Goal: Information Seeking & Learning: Learn about a topic

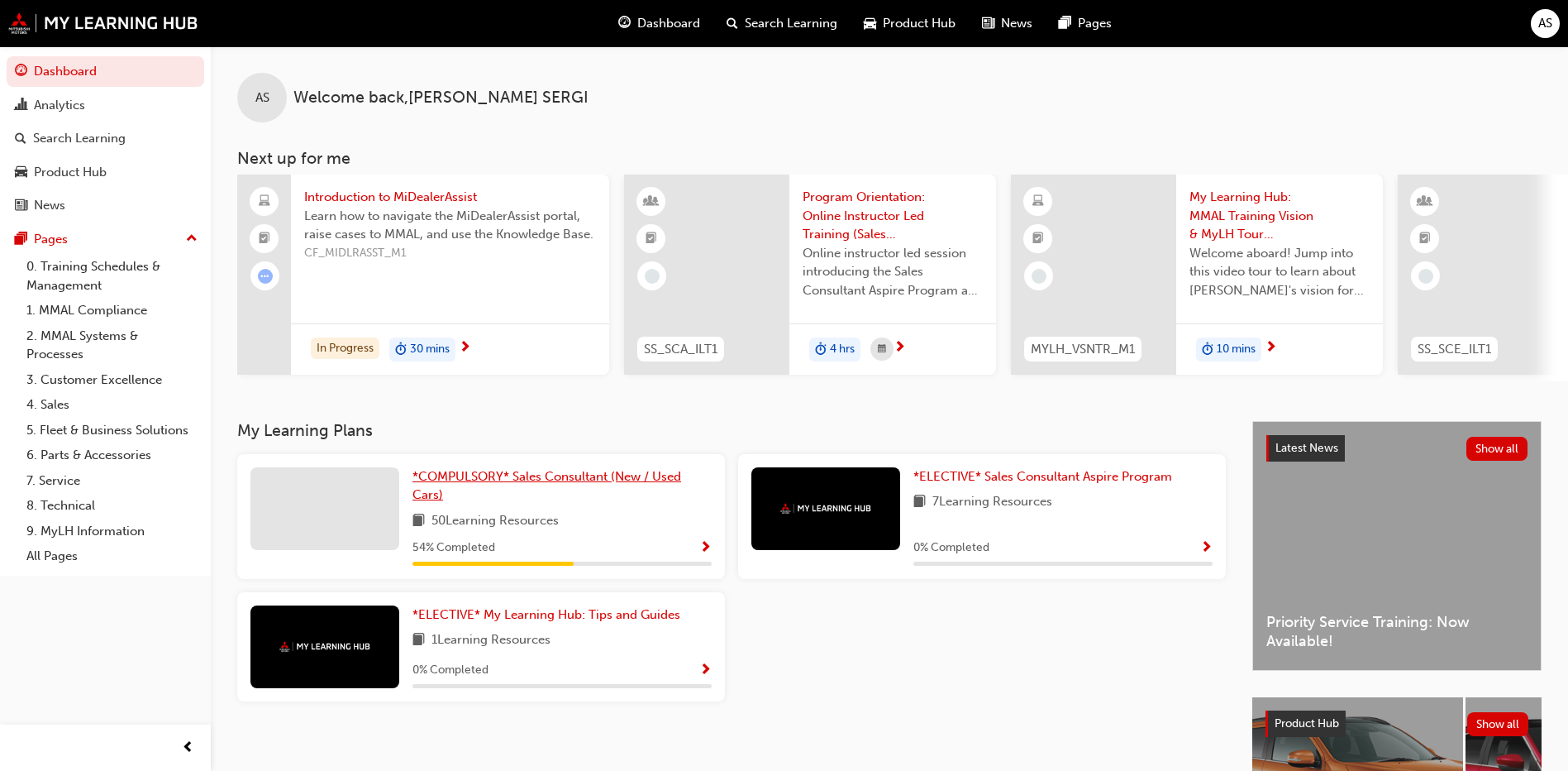
click at [522, 474] on link "*COMPULSORY* Sales Consultant (New / Used Cars)" at bounding box center [562, 486] width 299 height 37
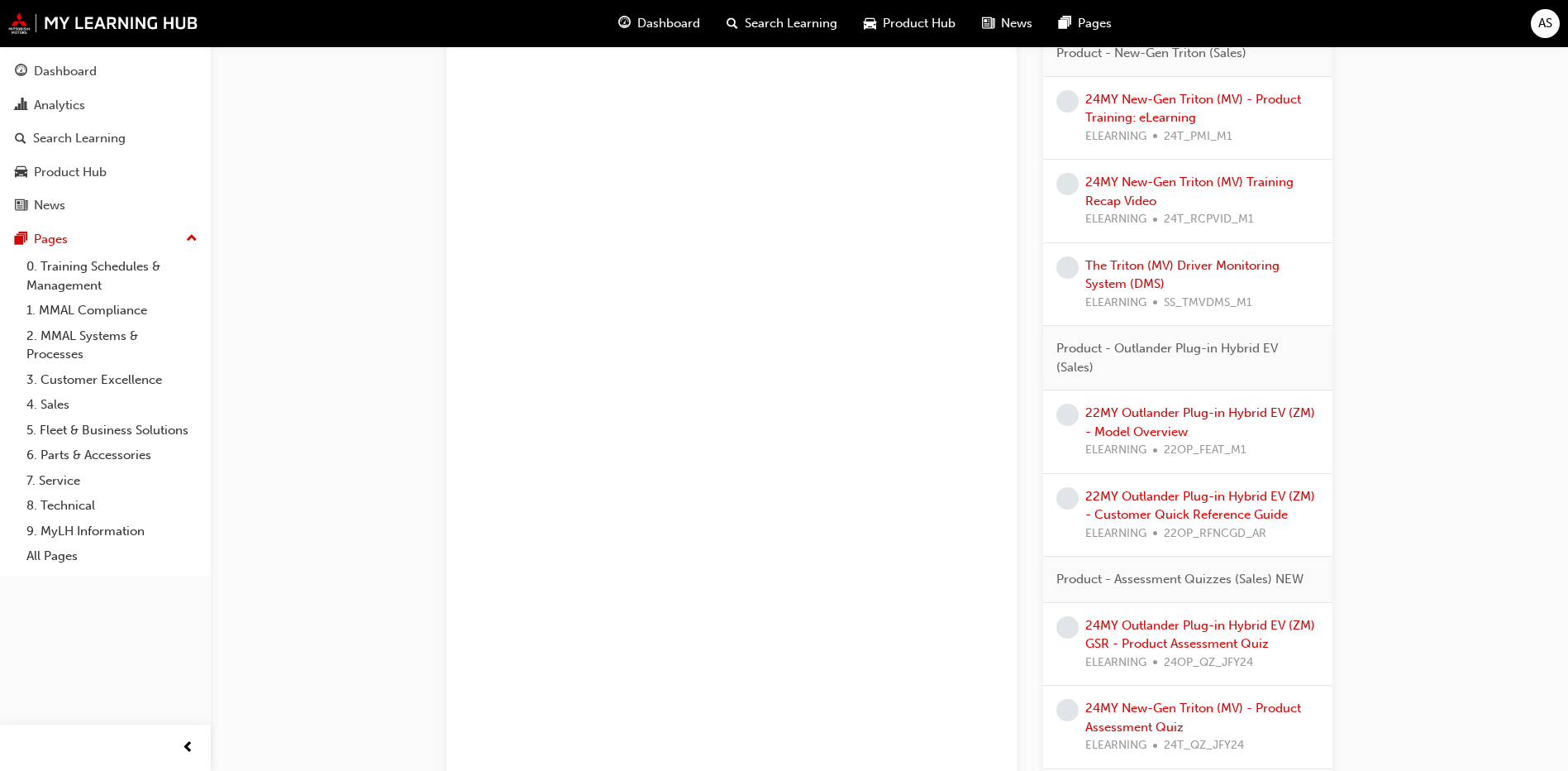
scroll to position [1655, 0]
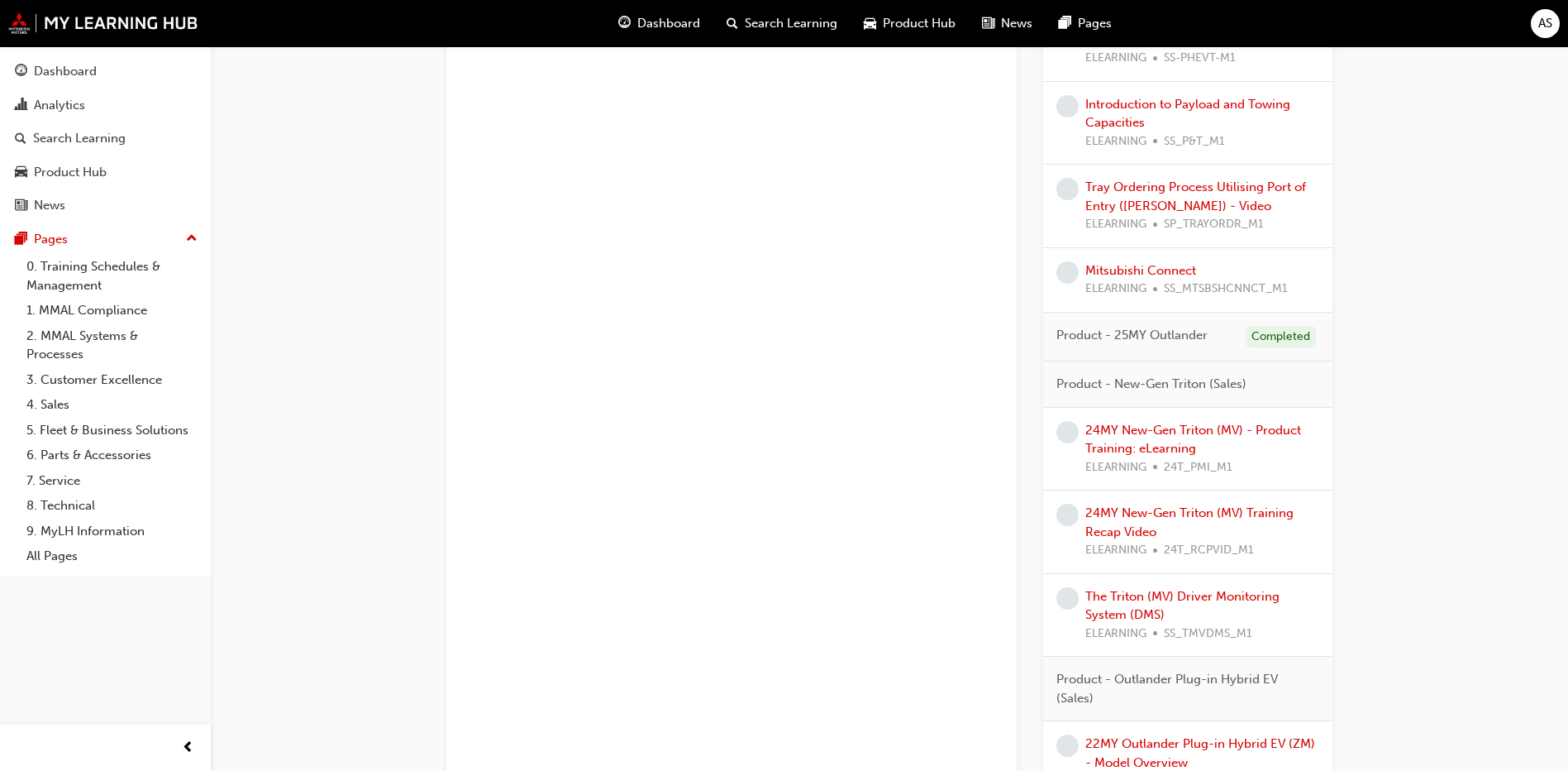
click at [1134, 328] on span "Product - 25MY Outlander" at bounding box center [1133, 335] width 152 height 19
drag, startPoint x: 1219, startPoint y: 369, endPoint x: 1299, endPoint y: 355, distance: 81.2
click at [1224, 369] on div "Product - New-Gen Triton (Sales)" at bounding box center [1188, 384] width 290 height 46
click at [1296, 340] on div "Completed" at bounding box center [1281, 337] width 70 height 23
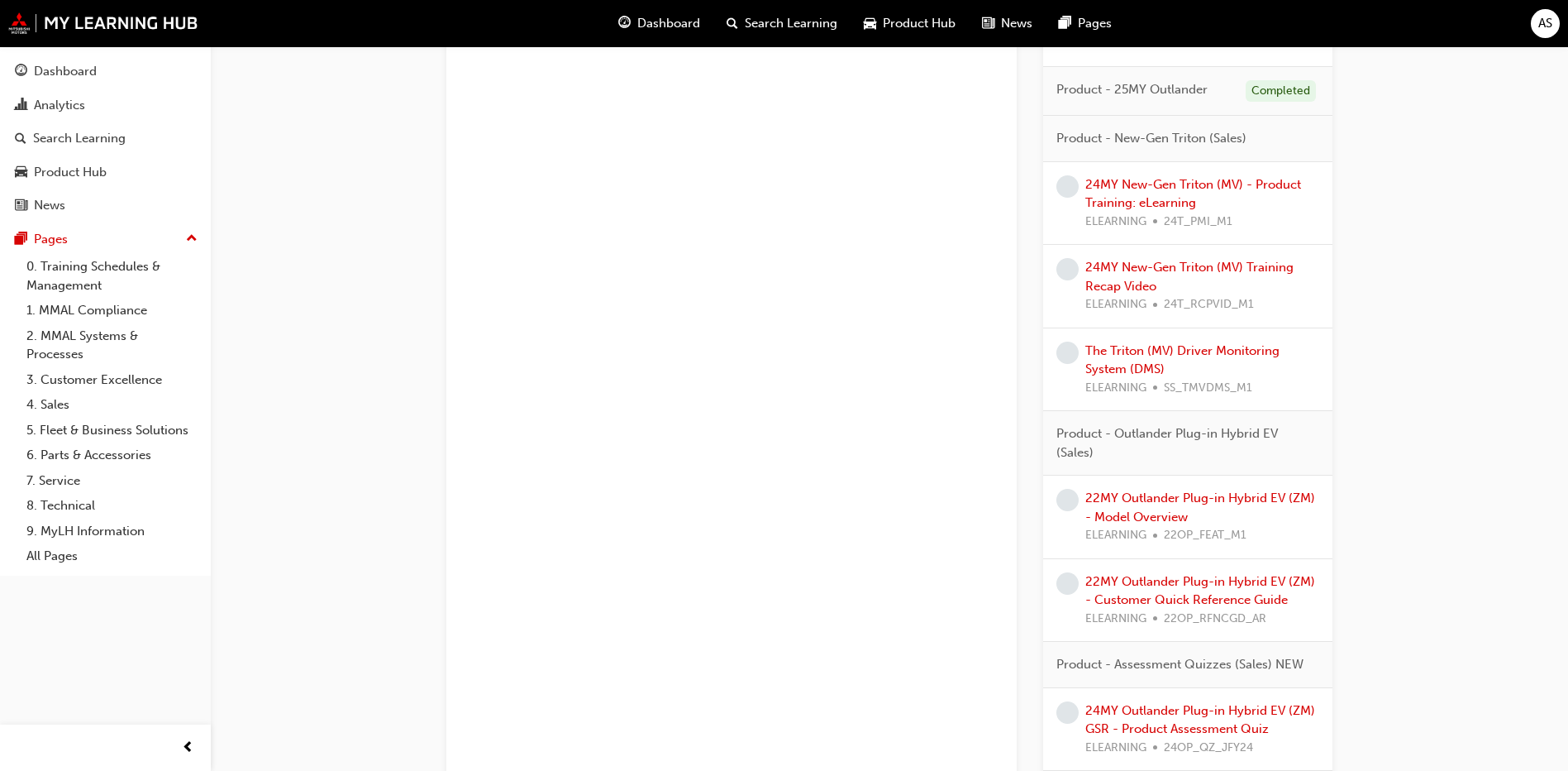
scroll to position [1692, 0]
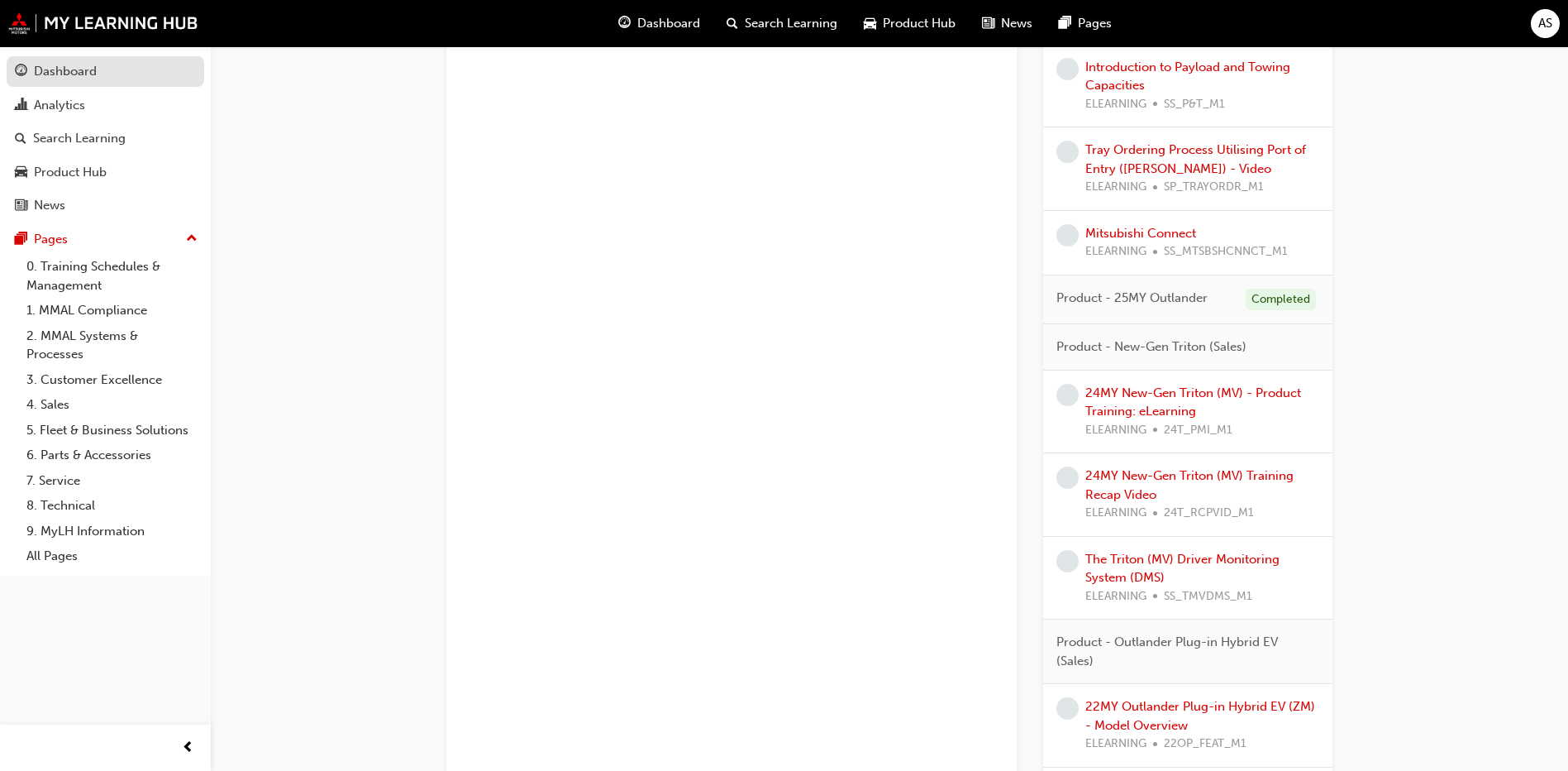
click at [63, 61] on link "Dashboard" at bounding box center [105, 72] width 198 height 30
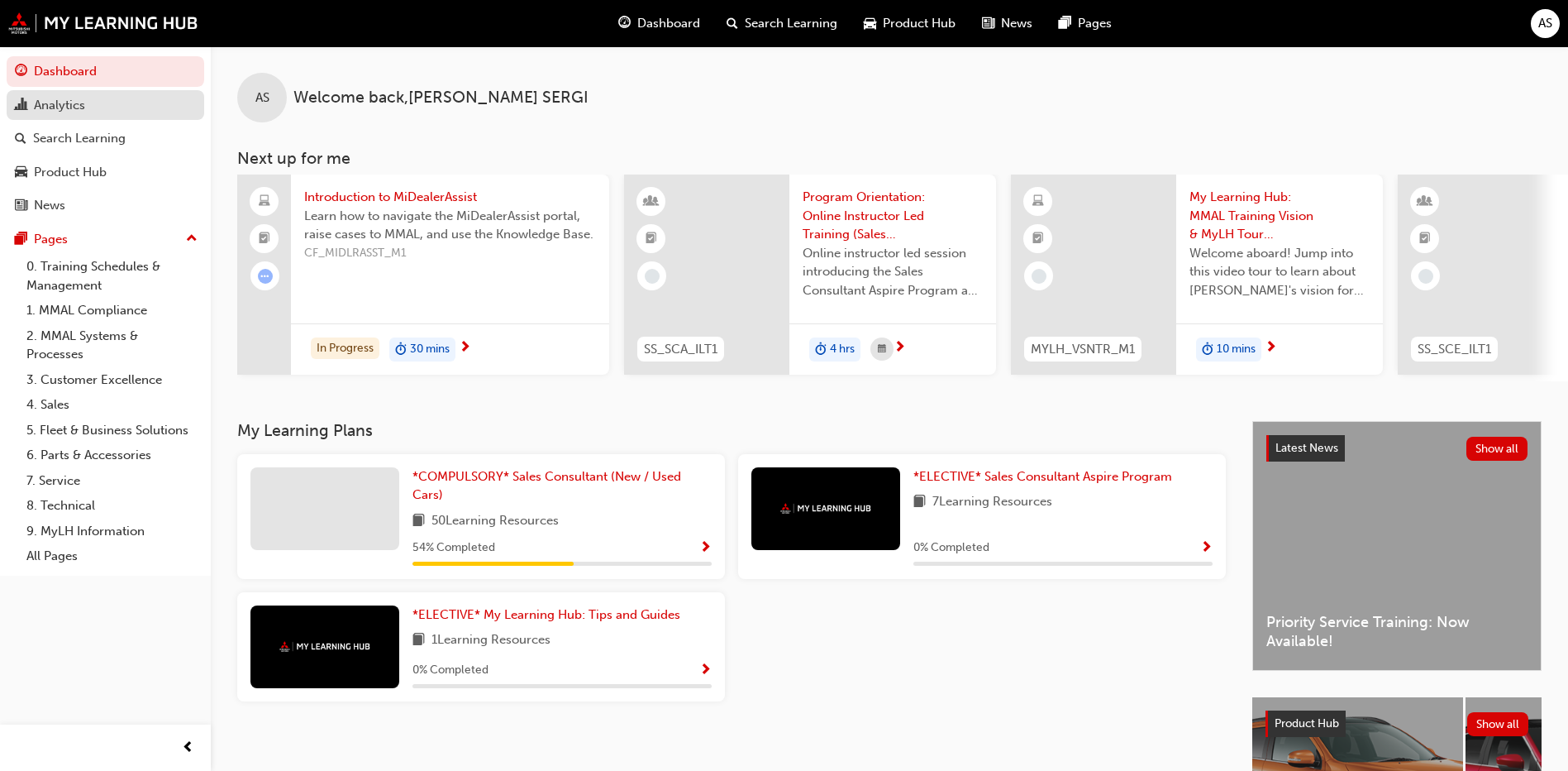
click at [74, 101] on div "Analytics" at bounding box center [59, 105] width 51 height 19
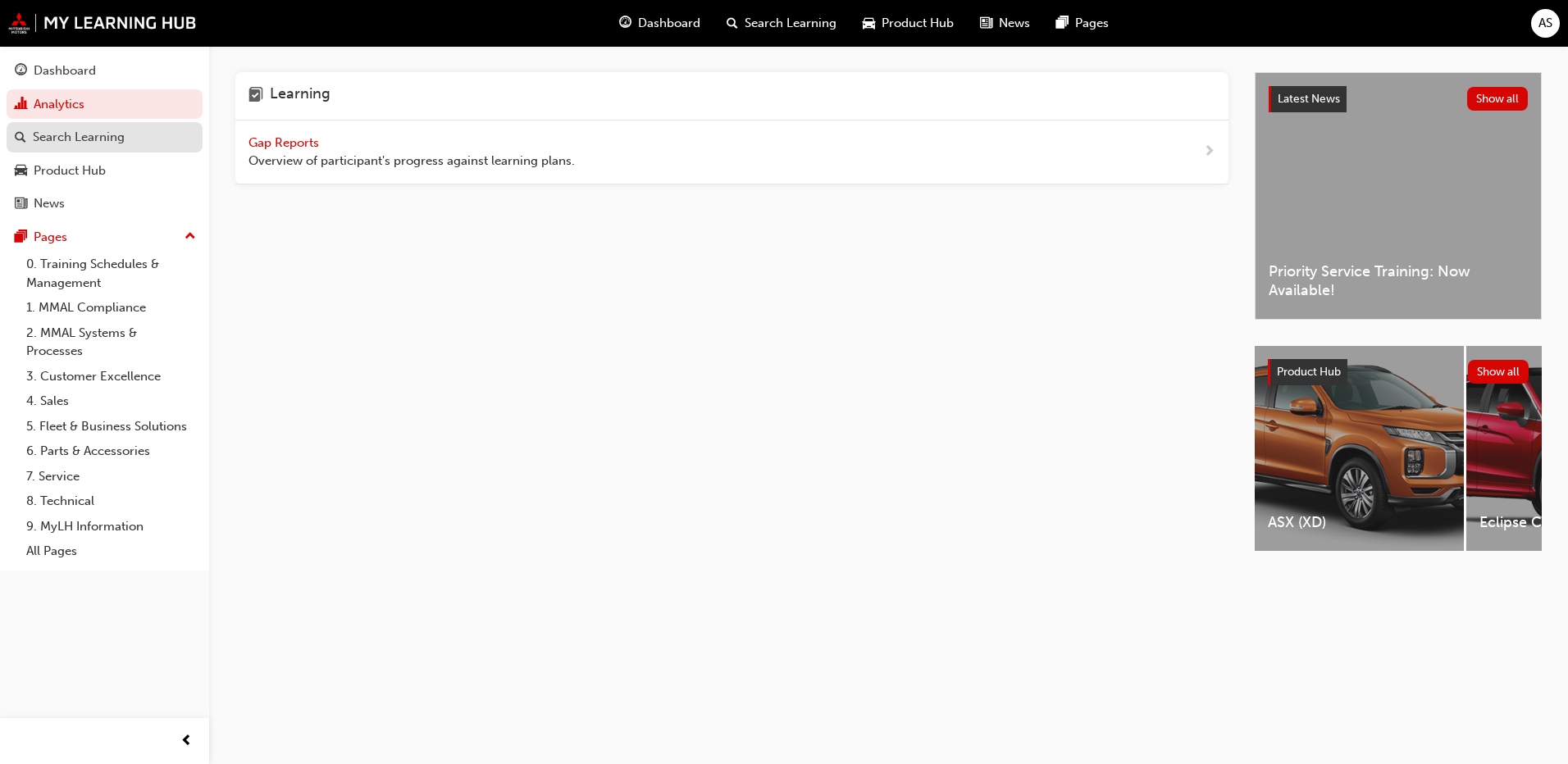
click at [77, 122] on link "Search Learning" at bounding box center [104, 137] width 196 height 30
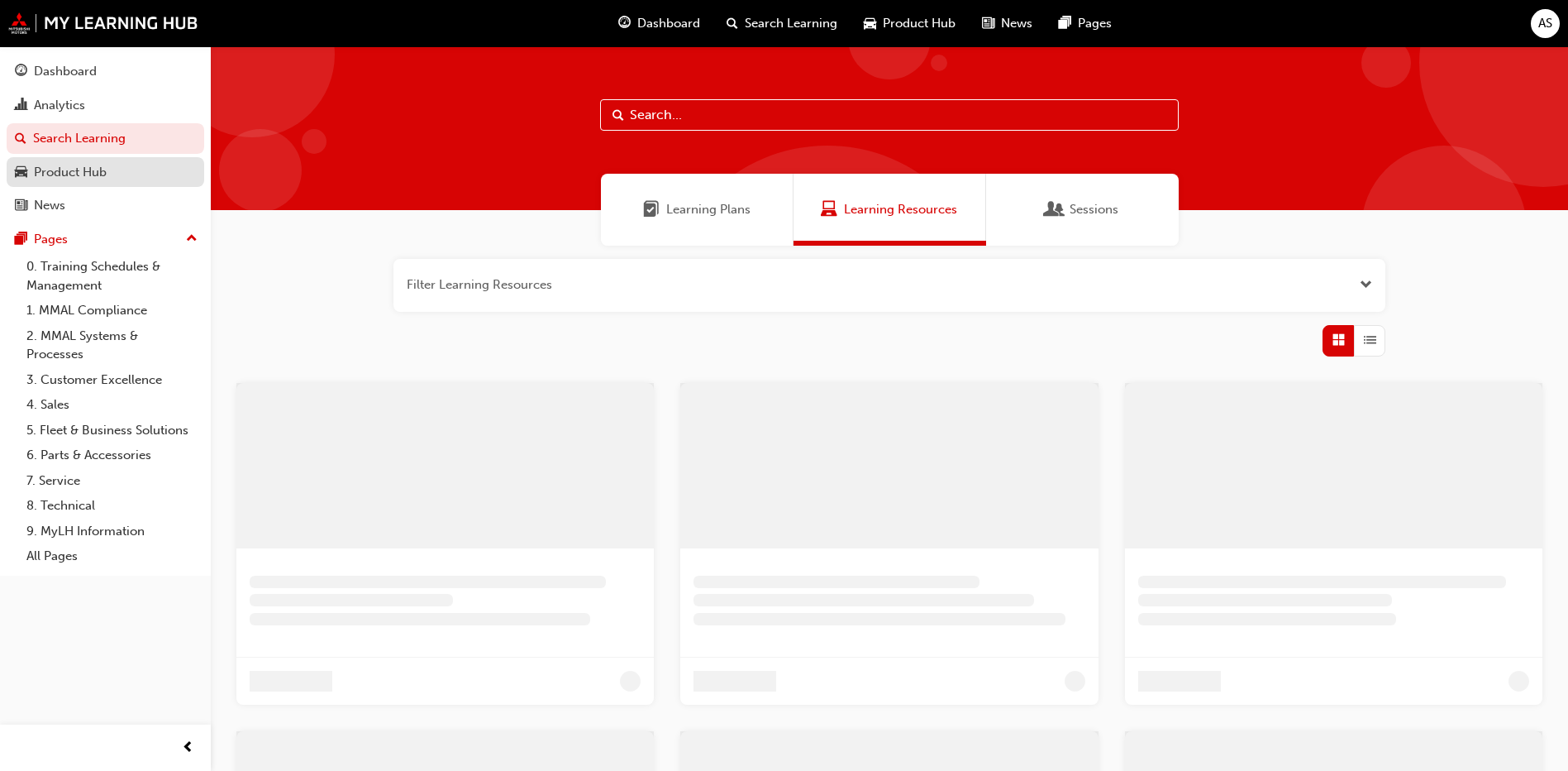
click at [78, 185] on link "Product Hub" at bounding box center [105, 173] width 198 height 30
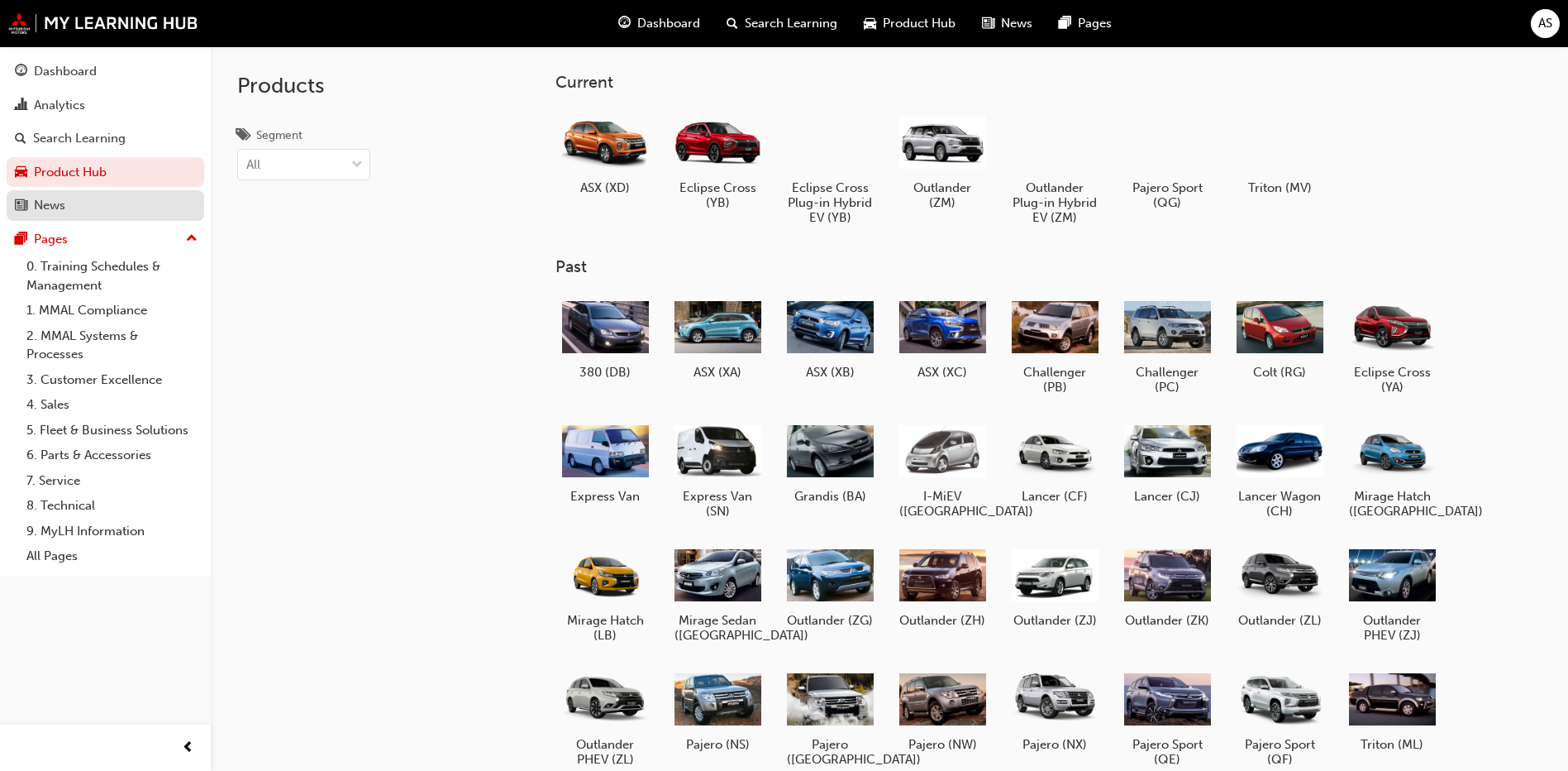
click at [78, 217] on link "News" at bounding box center [105, 206] width 198 height 30
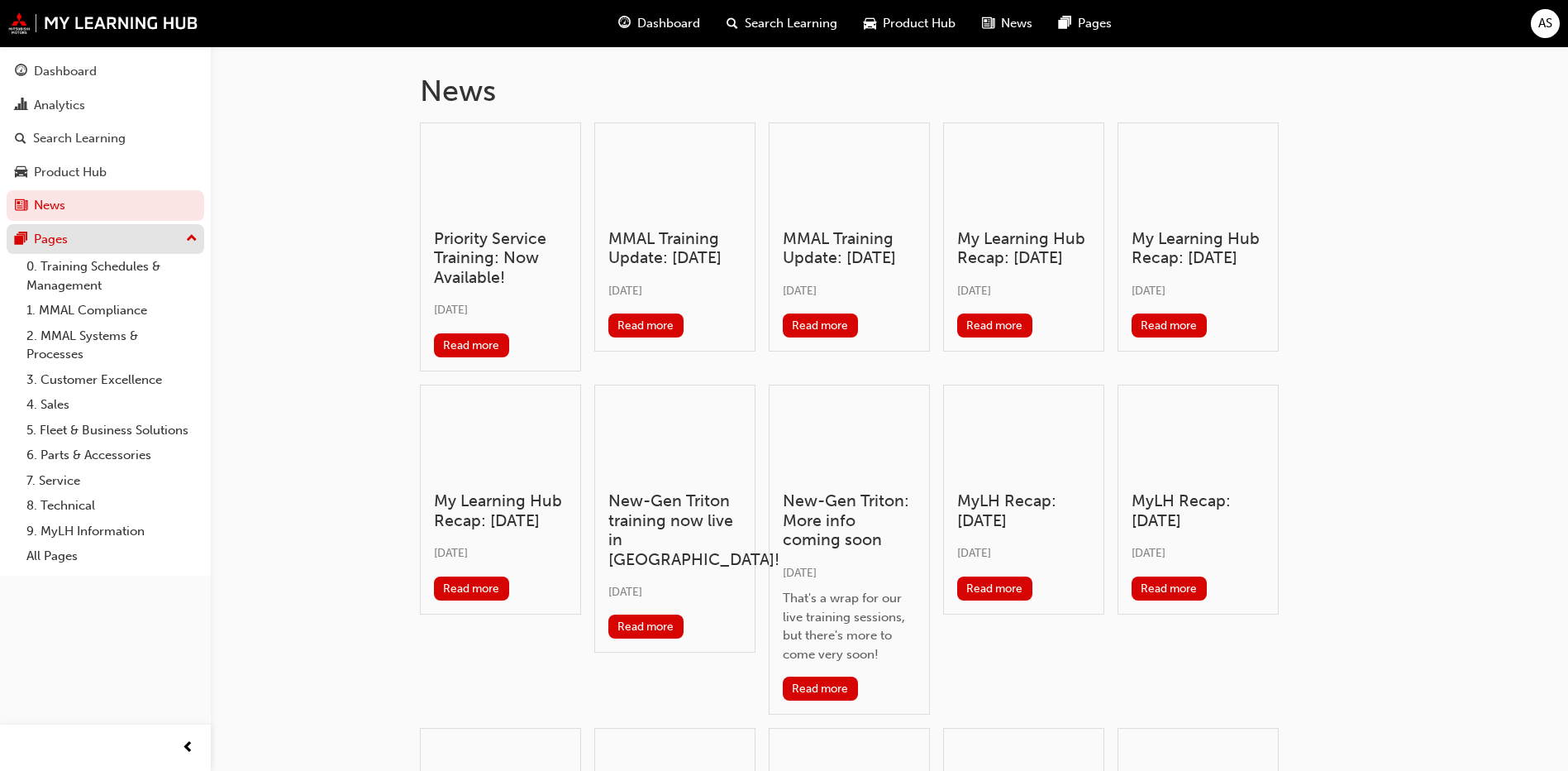
click at [75, 244] on div "Pages" at bounding box center [105, 239] width 181 height 21
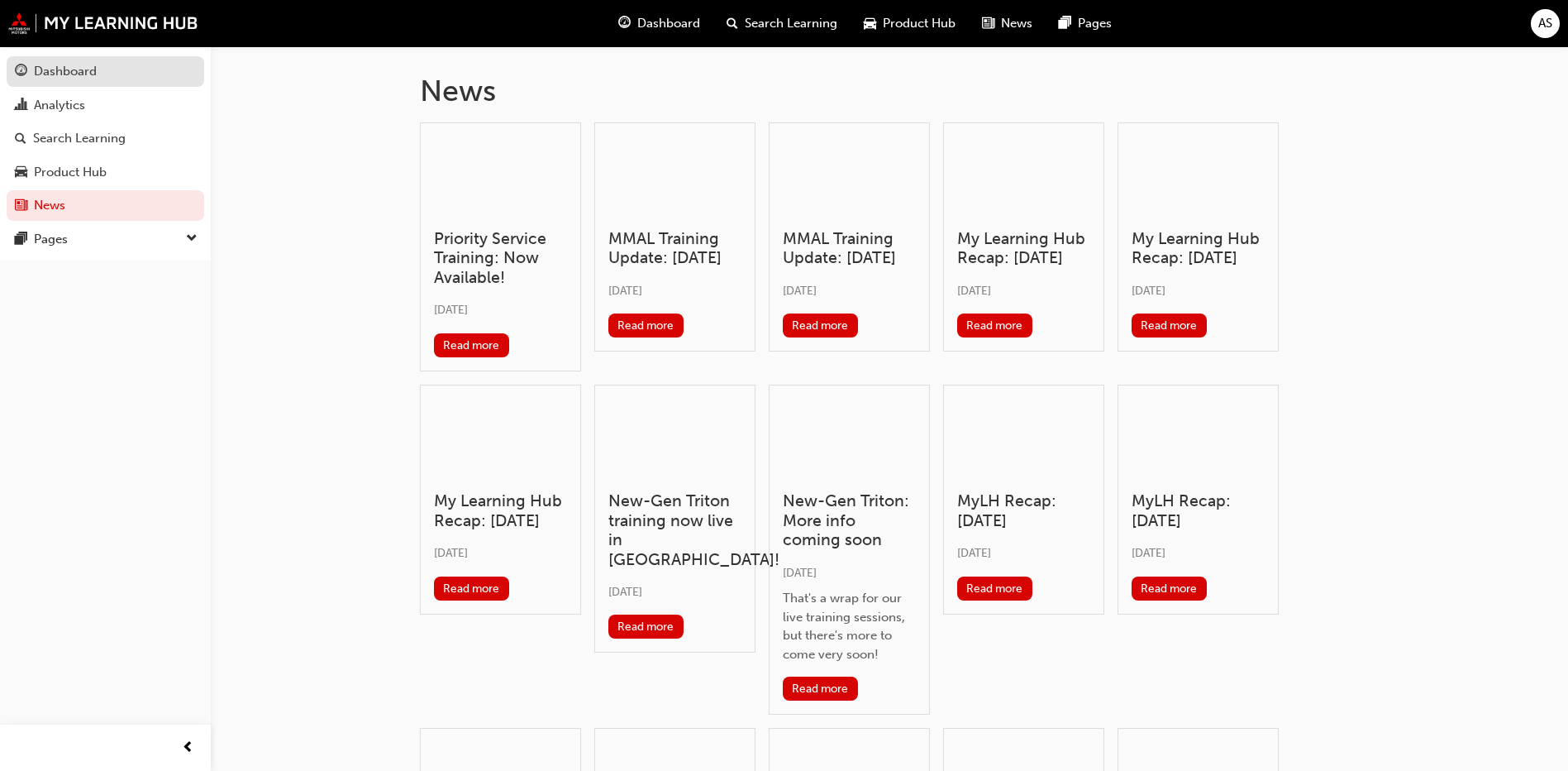
click at [73, 81] on div "Dashboard" at bounding box center [105, 72] width 181 height 21
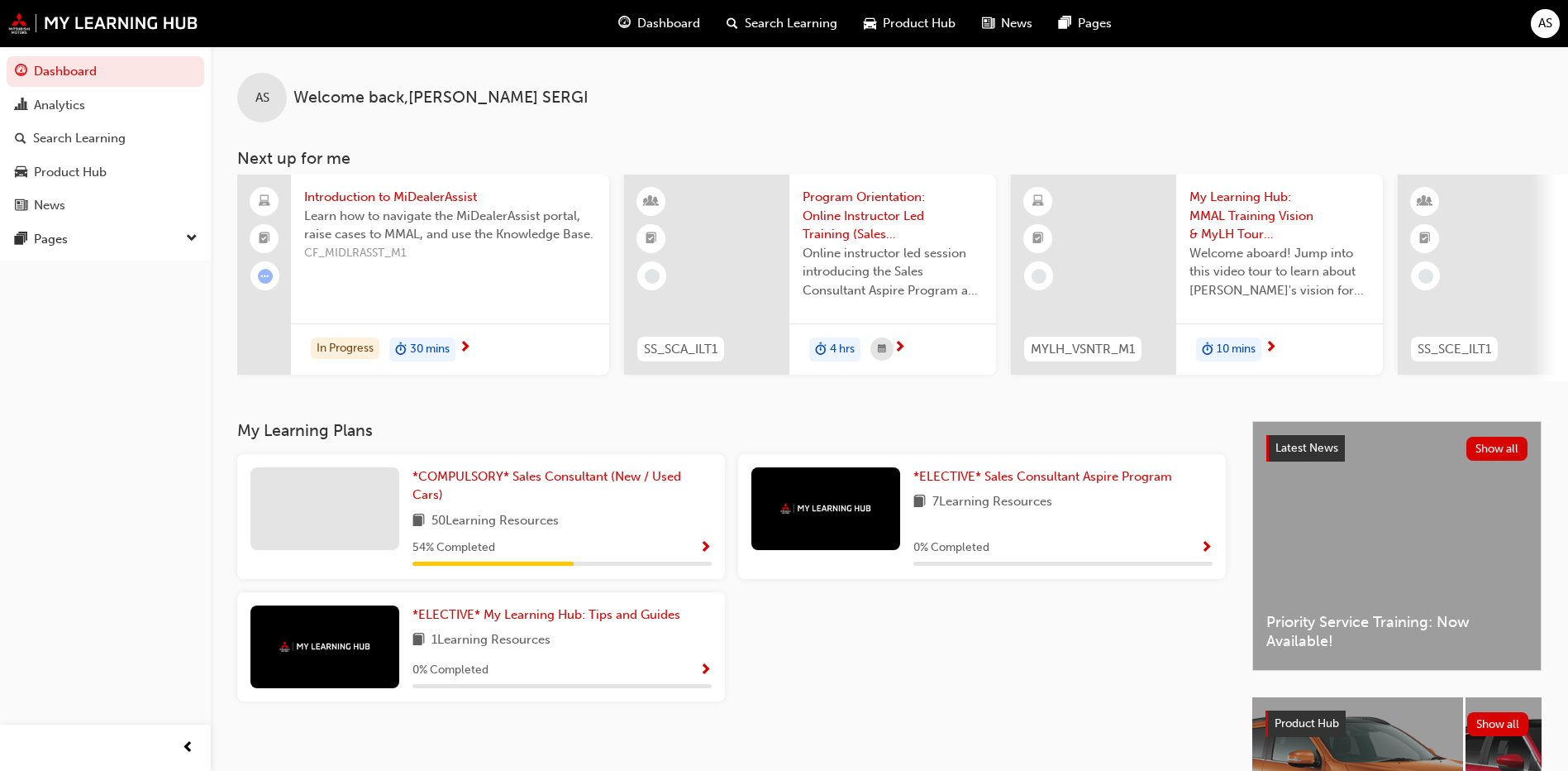
click at [793, 27] on span "Search Learning" at bounding box center [792, 24] width 93 height 19
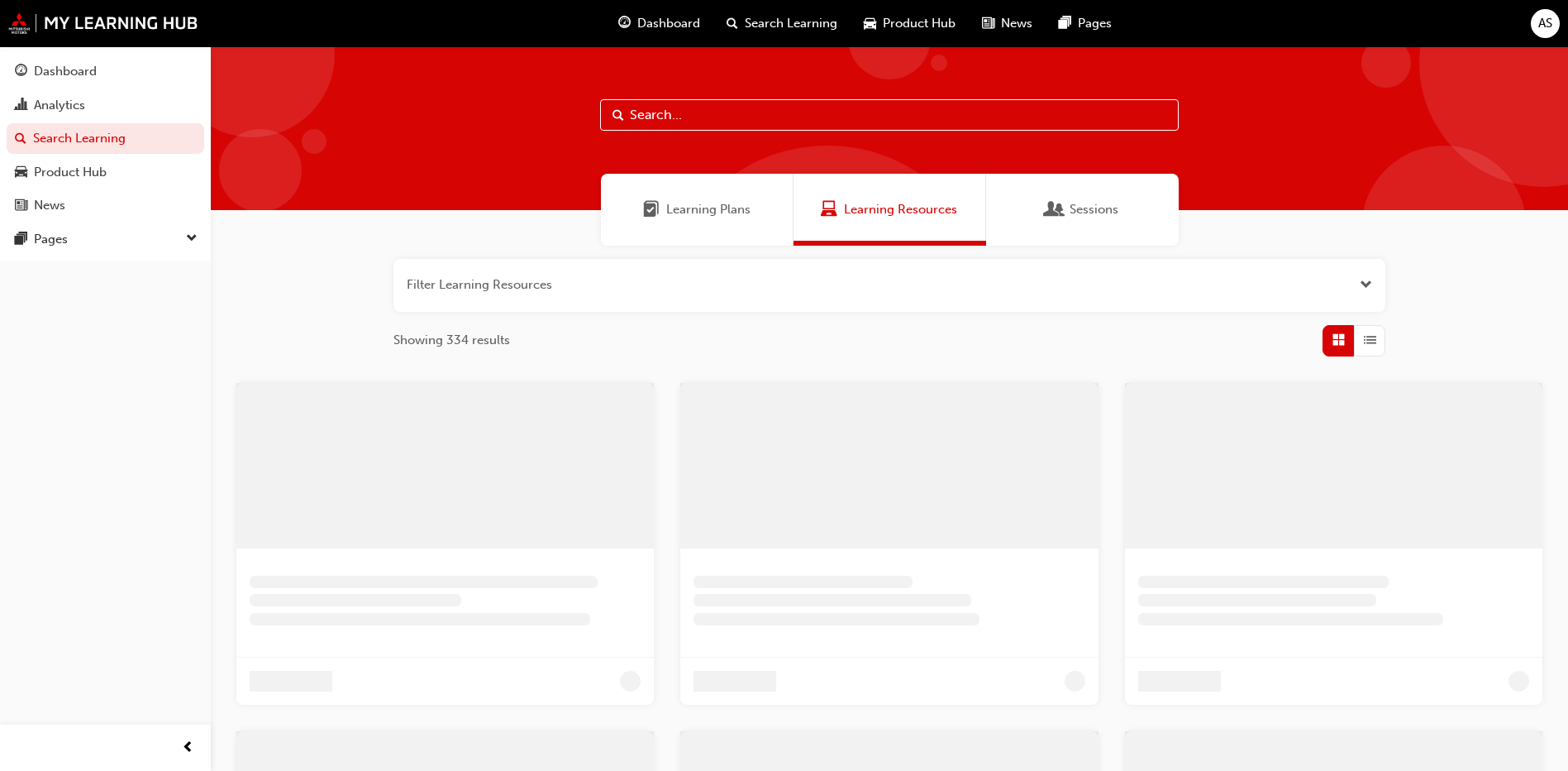
click at [791, 107] on input "text" at bounding box center [889, 115] width 579 height 31
type input "z"
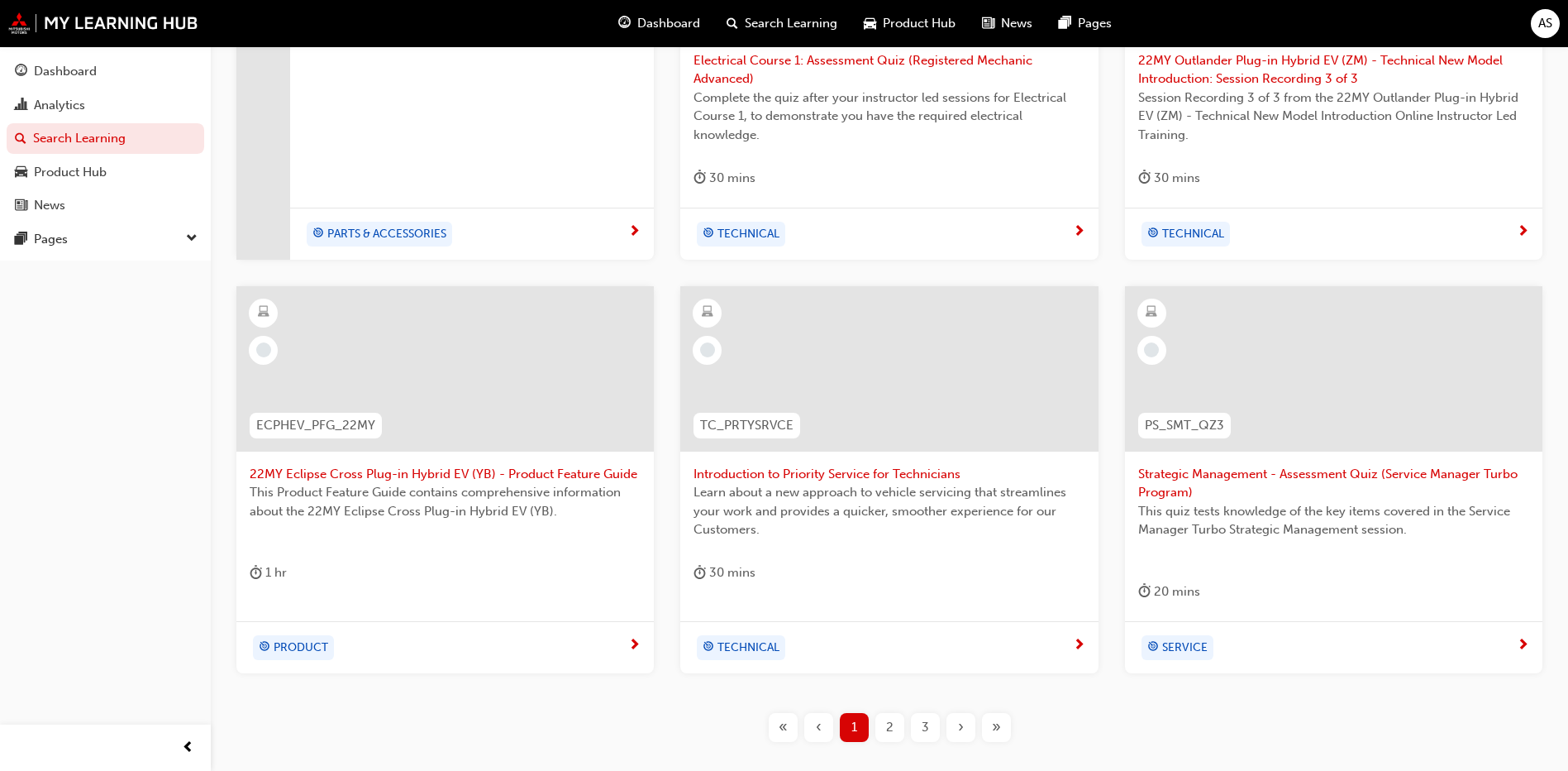
scroll to position [615, 0]
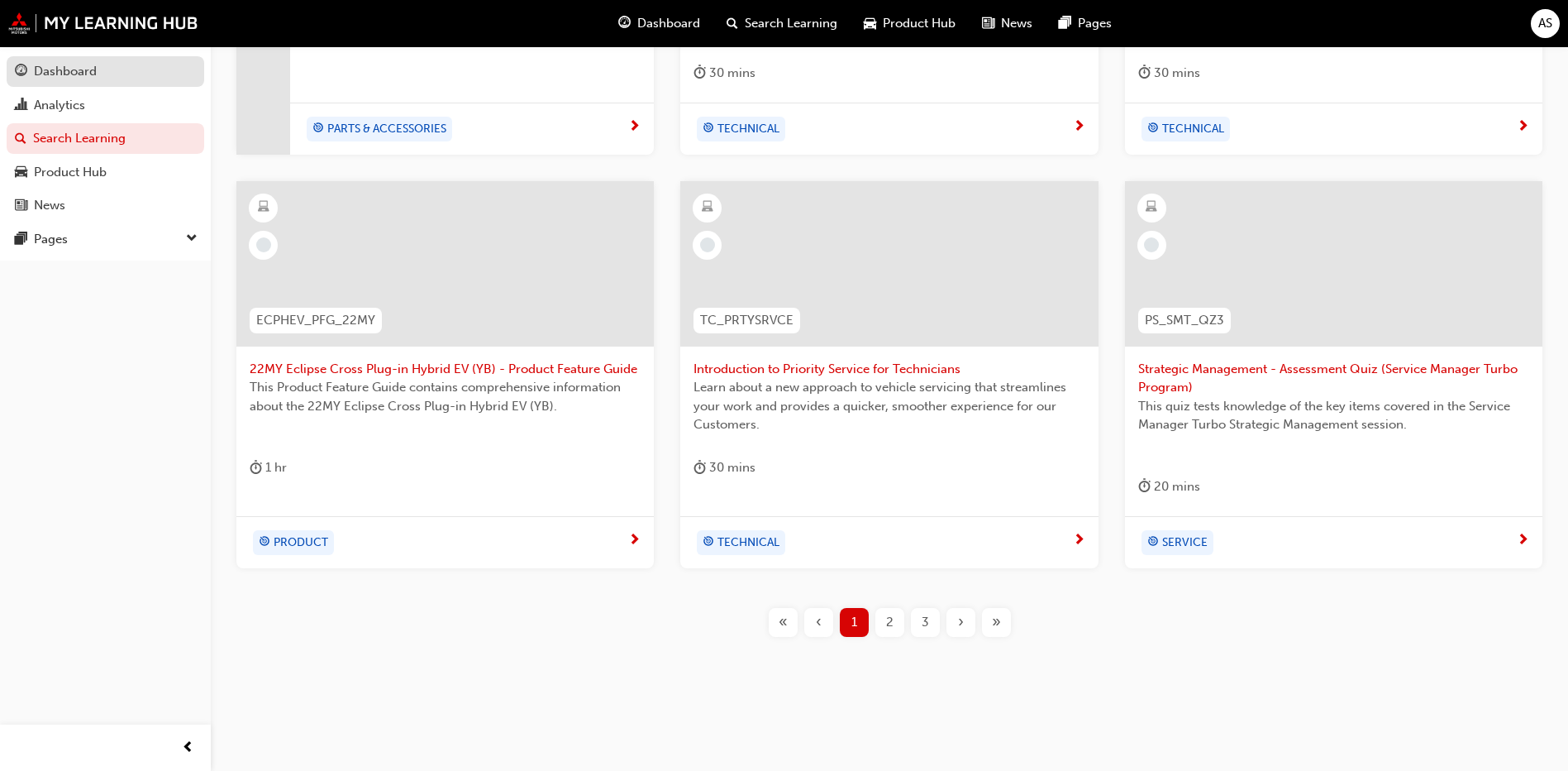
click at [59, 67] on div "Dashboard" at bounding box center [65, 72] width 63 height 19
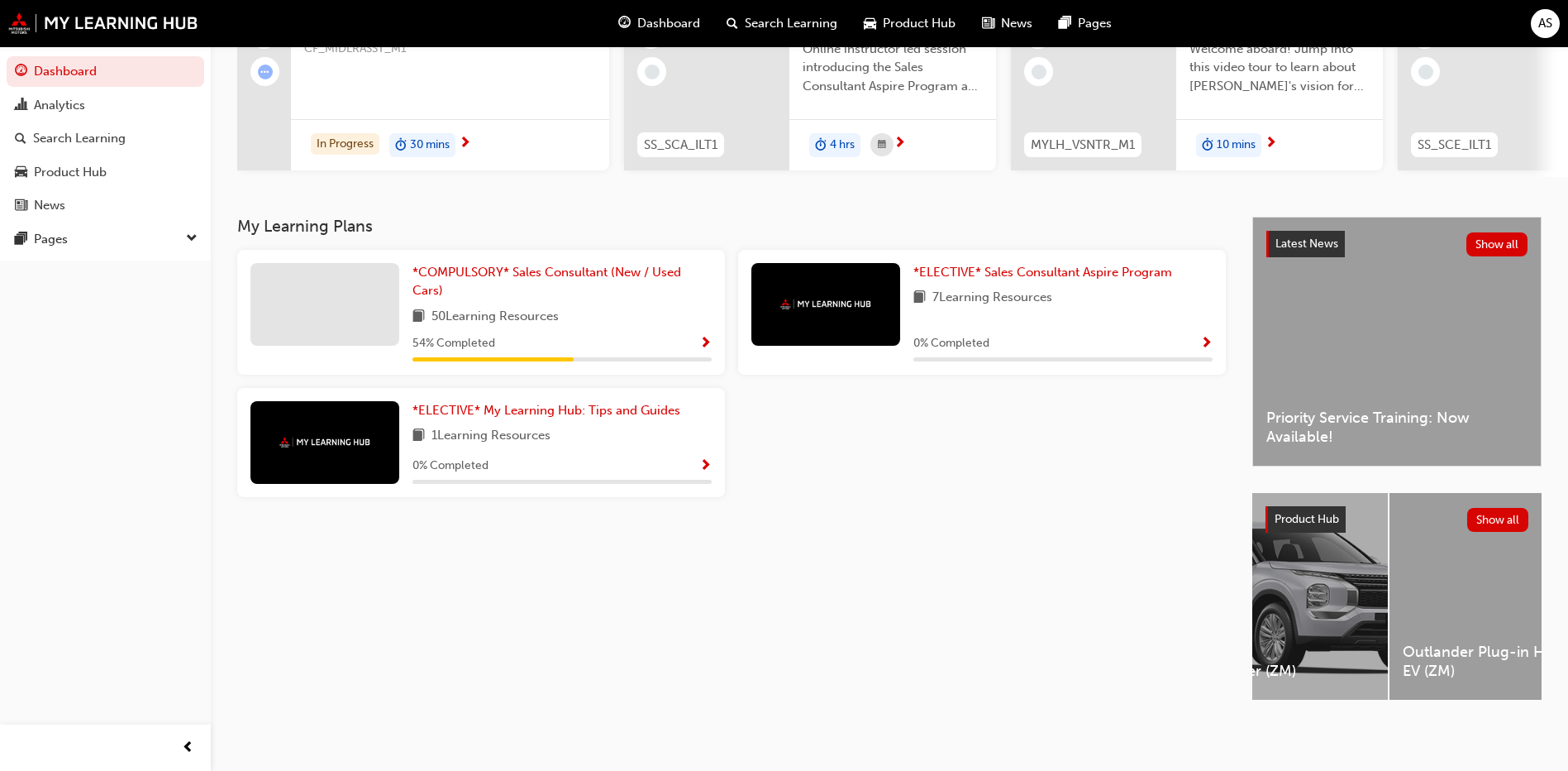
scroll to position [0, 756]
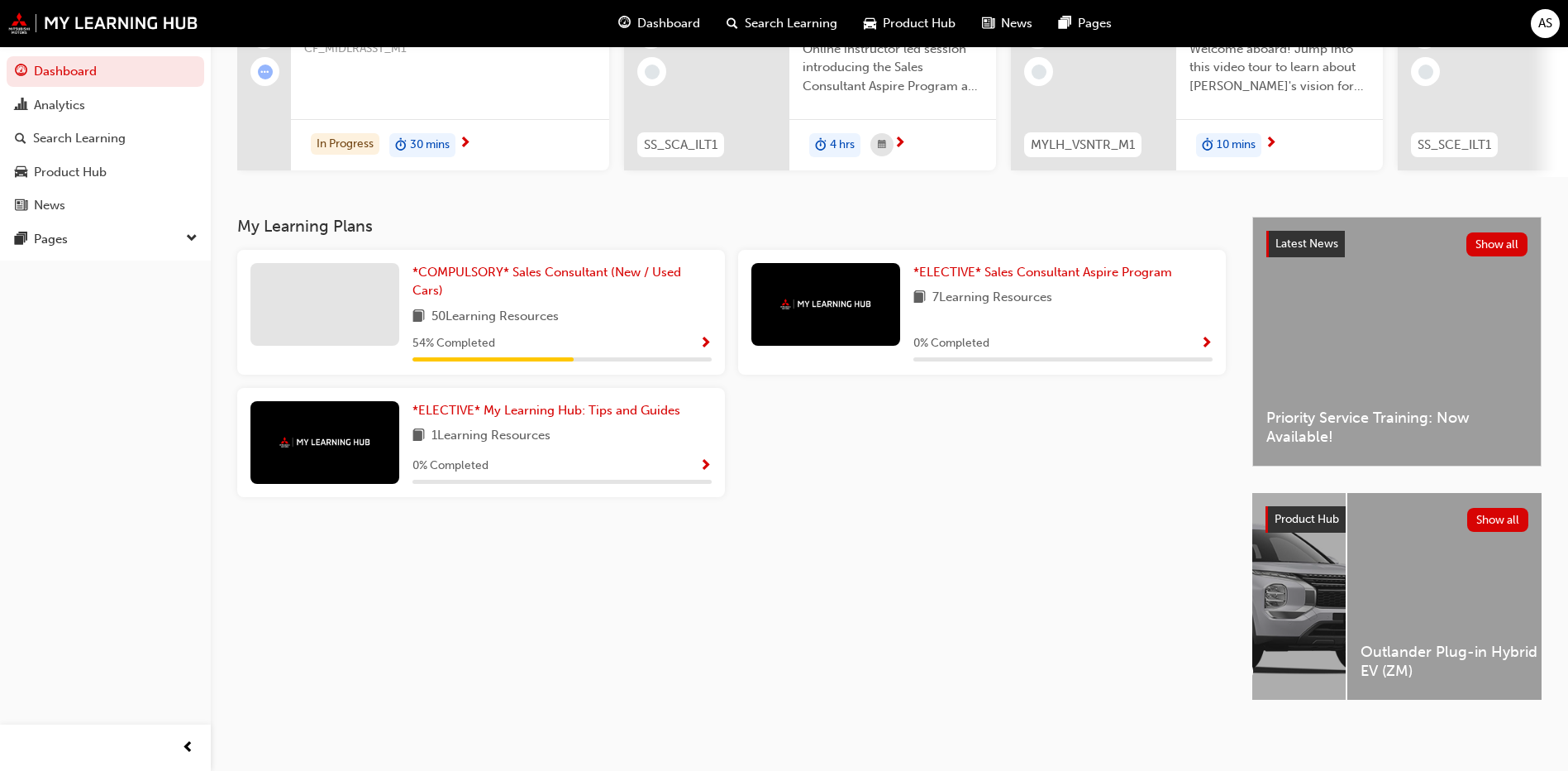
click at [497, 253] on div "*COMPULSORY* Sales Consultant (New / Used Cars) 50 Learning Resources 54 % Comp…" at bounding box center [481, 312] width 488 height 125
click at [495, 279] on link "*COMPULSORY* Sales Consultant (New / Used Cars)" at bounding box center [562, 281] width 299 height 37
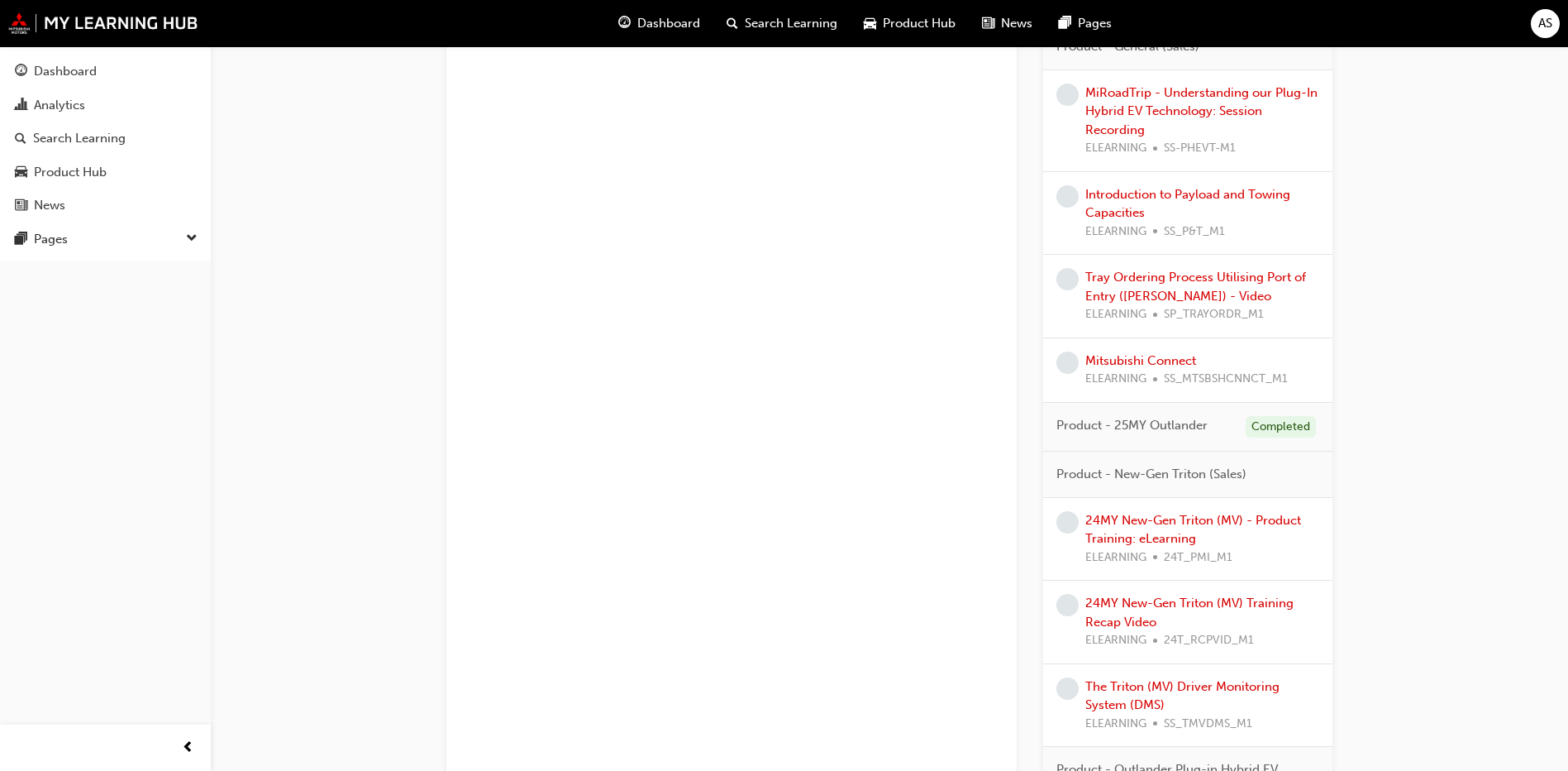
scroll to position [1655, 0]
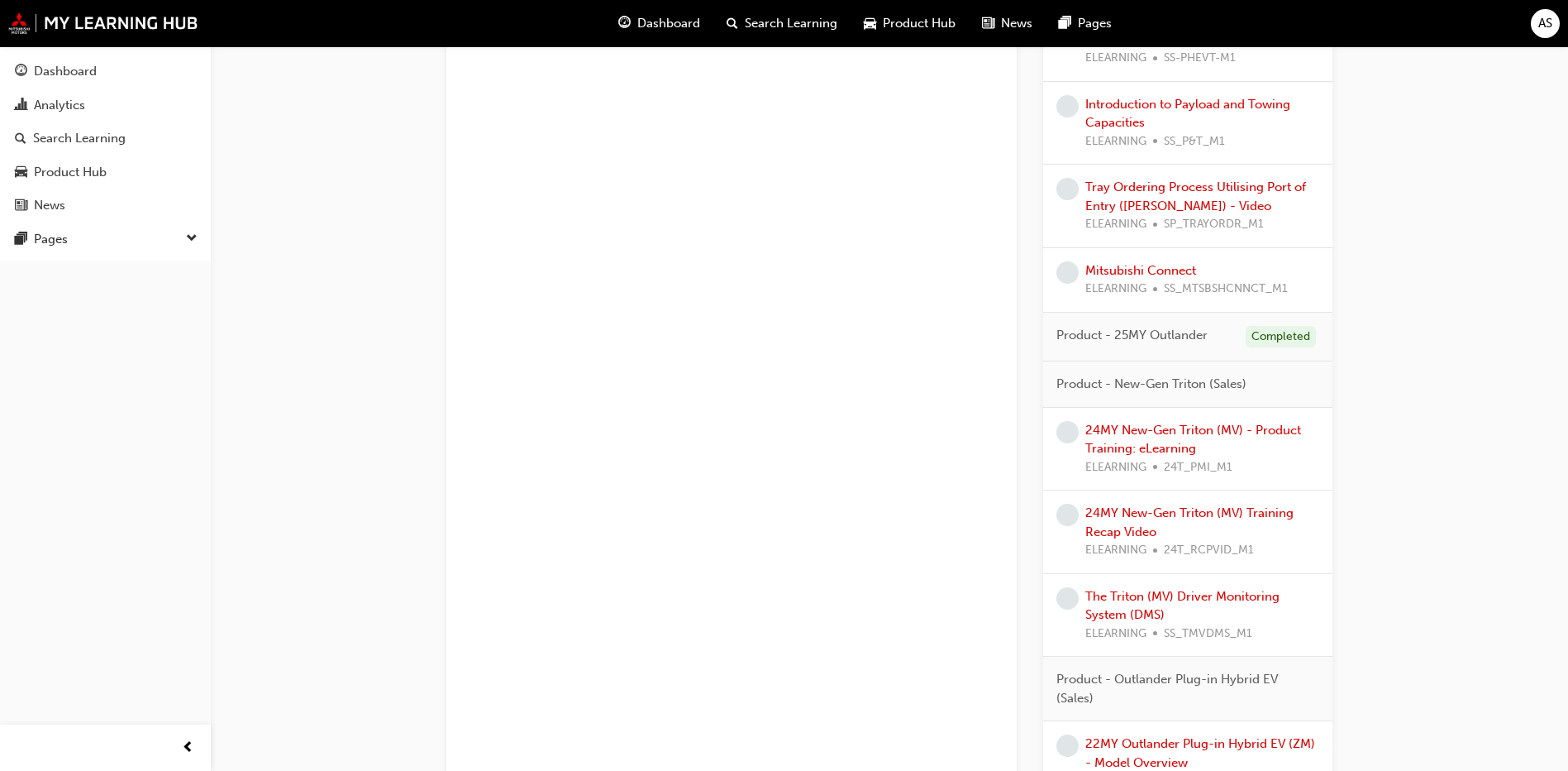
drag, startPoint x: 1137, startPoint y: 324, endPoint x: 1158, endPoint y: 329, distance: 21.6
click at [1139, 324] on div "Product - 25MY Outlander Completed" at bounding box center [1188, 337] width 290 height 50
click at [1238, 334] on div "Product - 25MY Outlander Completed" at bounding box center [1188, 337] width 290 height 50
click at [1274, 332] on div "Completed" at bounding box center [1281, 337] width 70 height 23
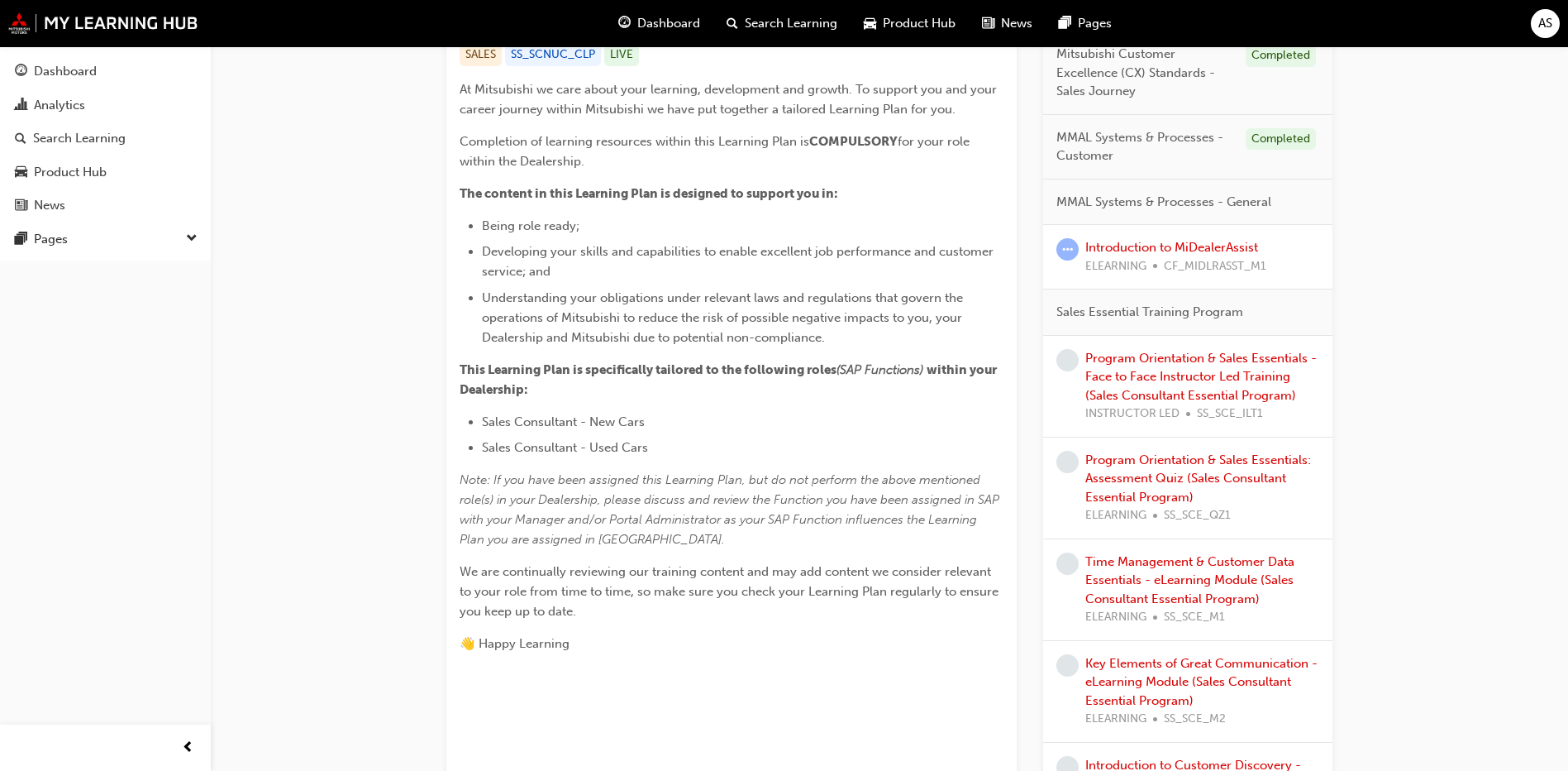
scroll to position [120, 0]
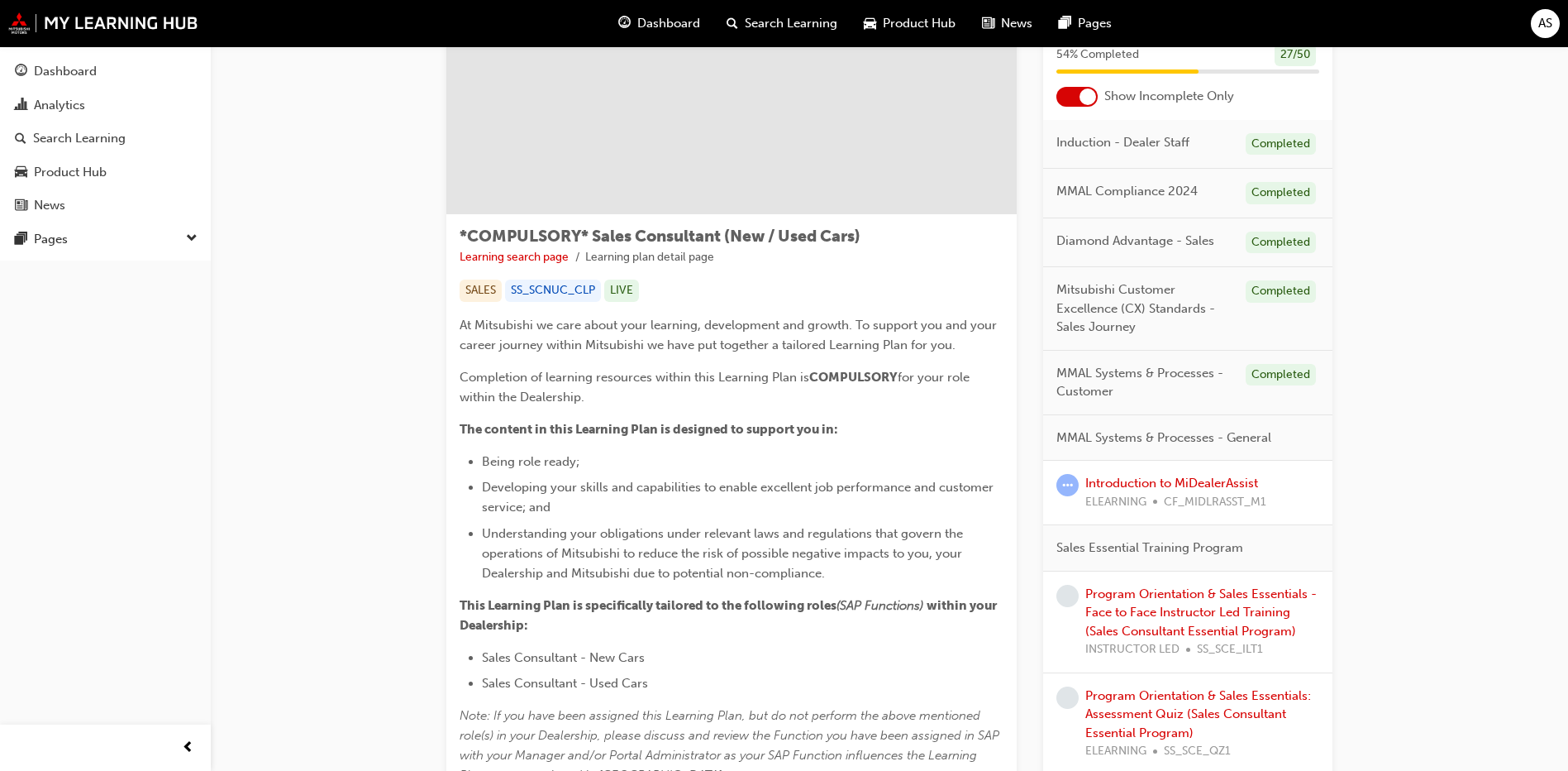
click at [1248, 432] on span "MMAL Systems & Processes - General" at bounding box center [1164, 438] width 215 height 19
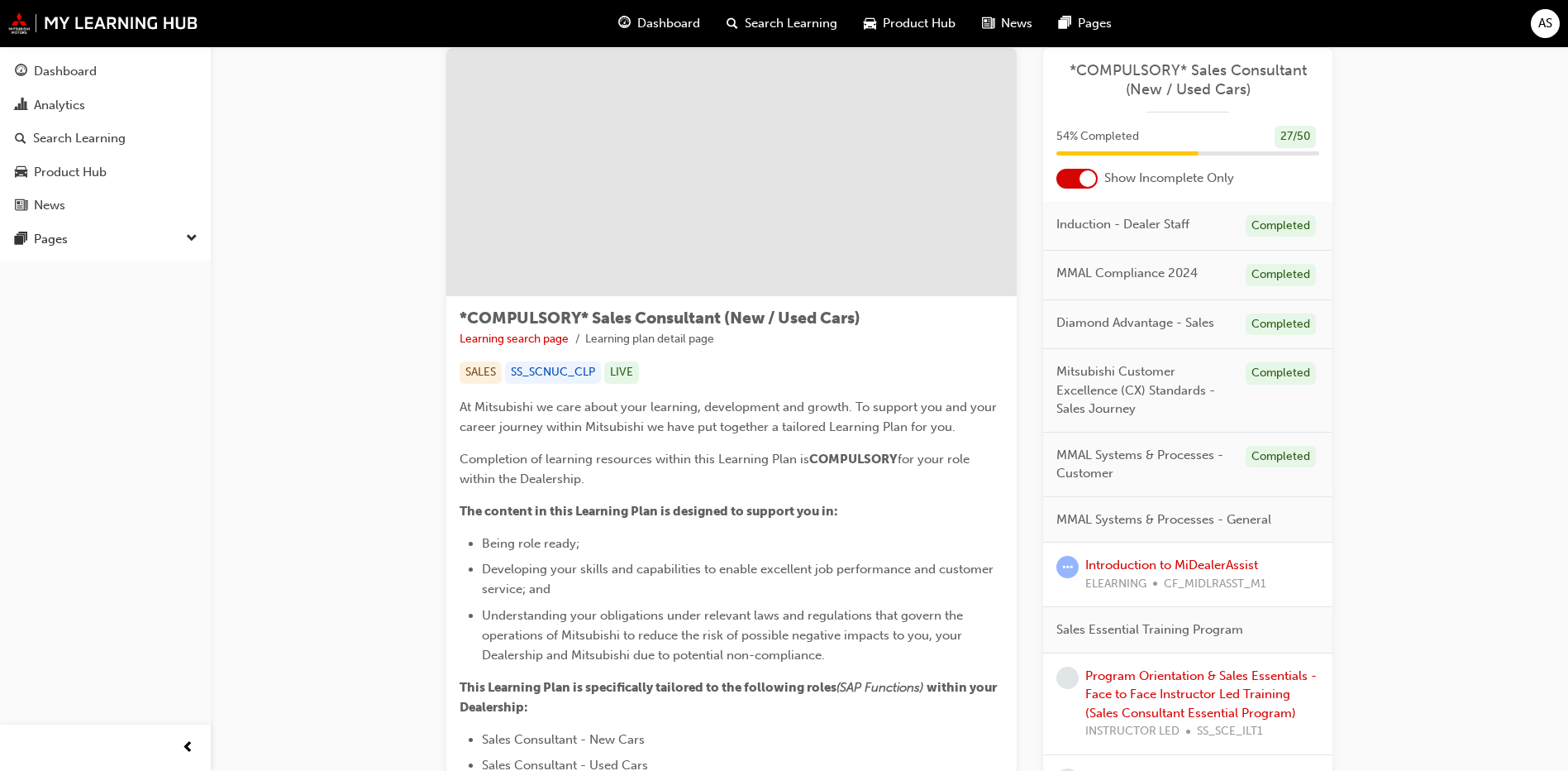
scroll to position [0, 0]
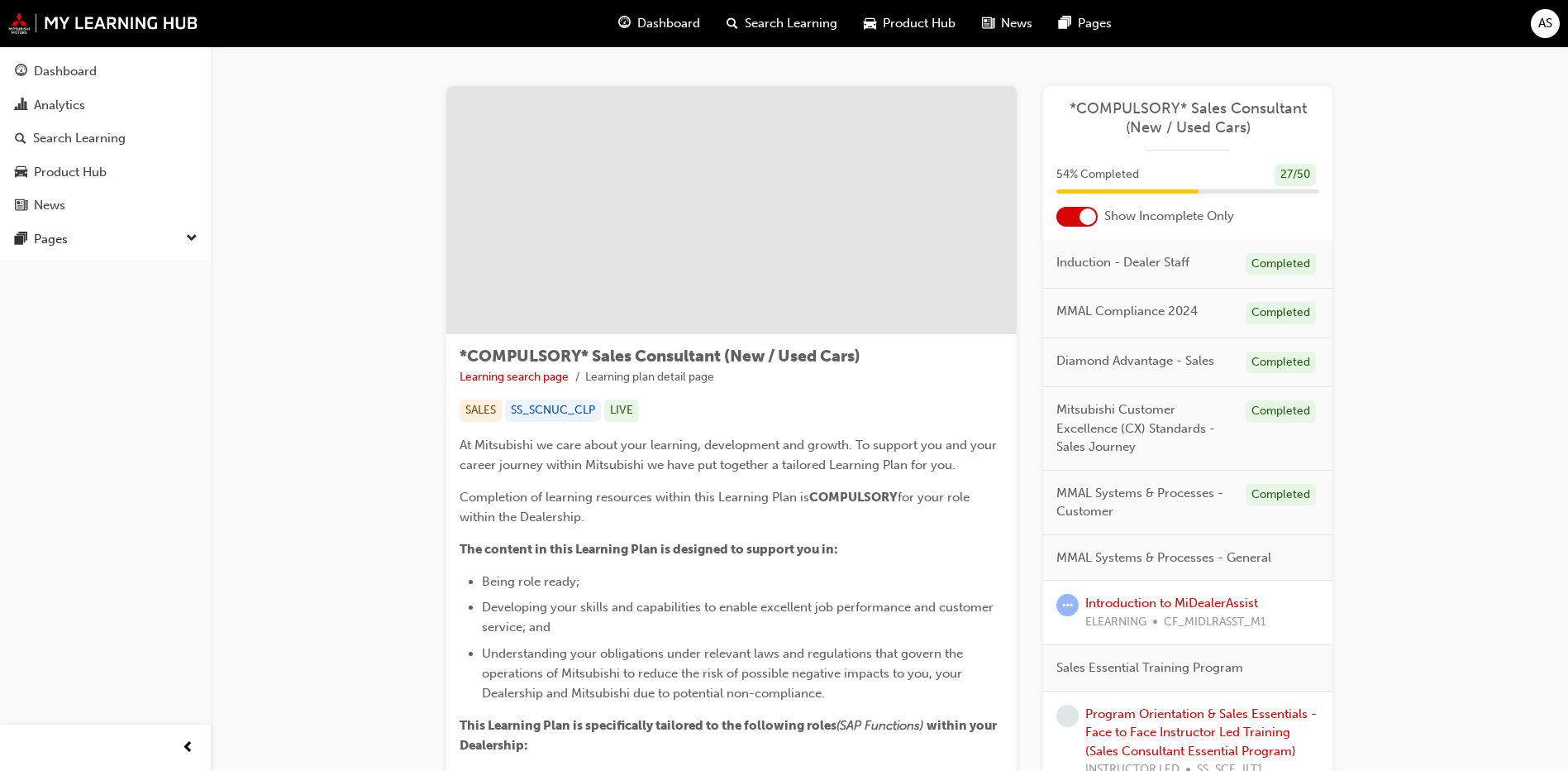
click at [1080, 209] on div at bounding box center [1077, 217] width 41 height 20
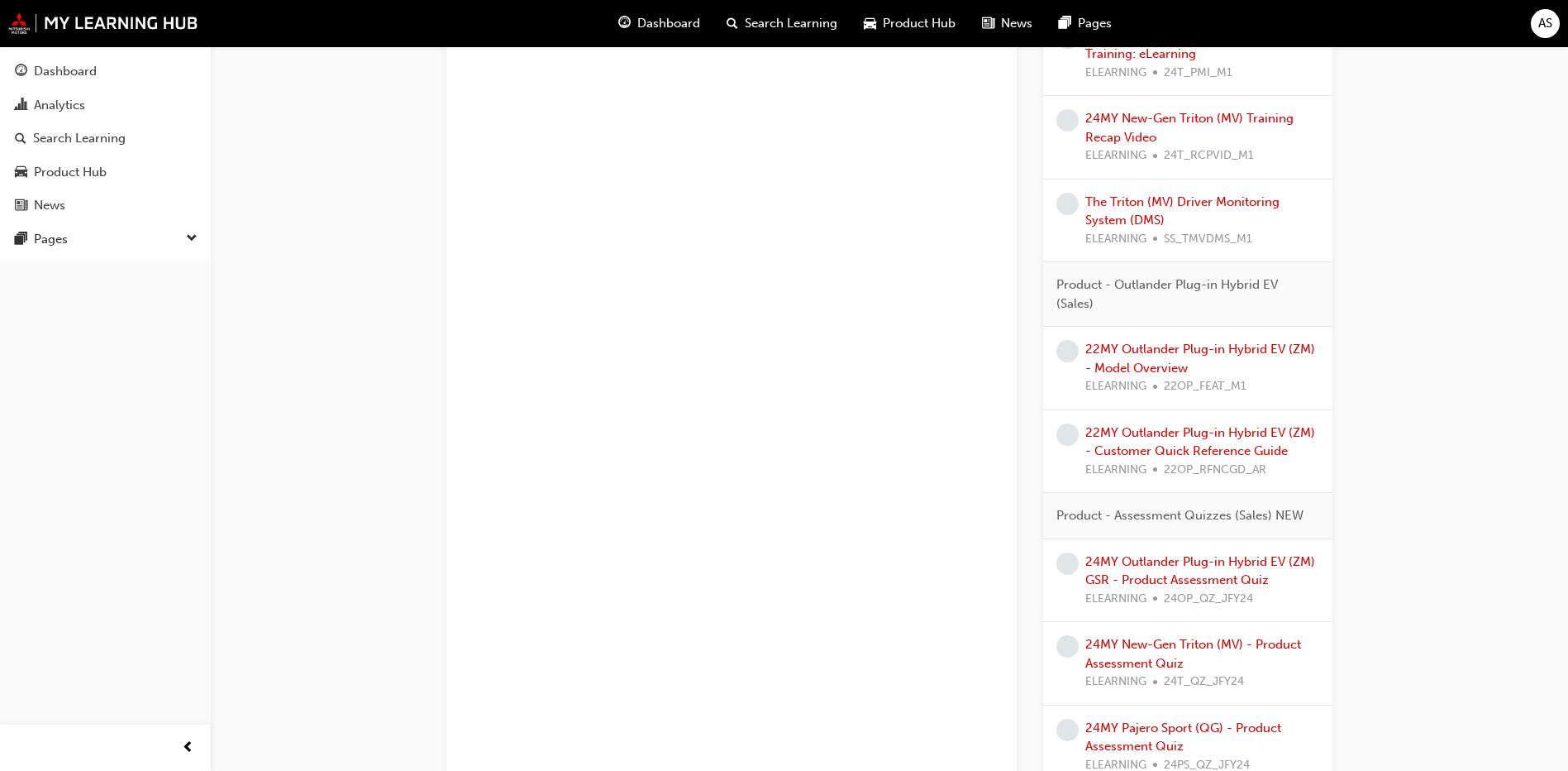
scroll to position [3723, 0]
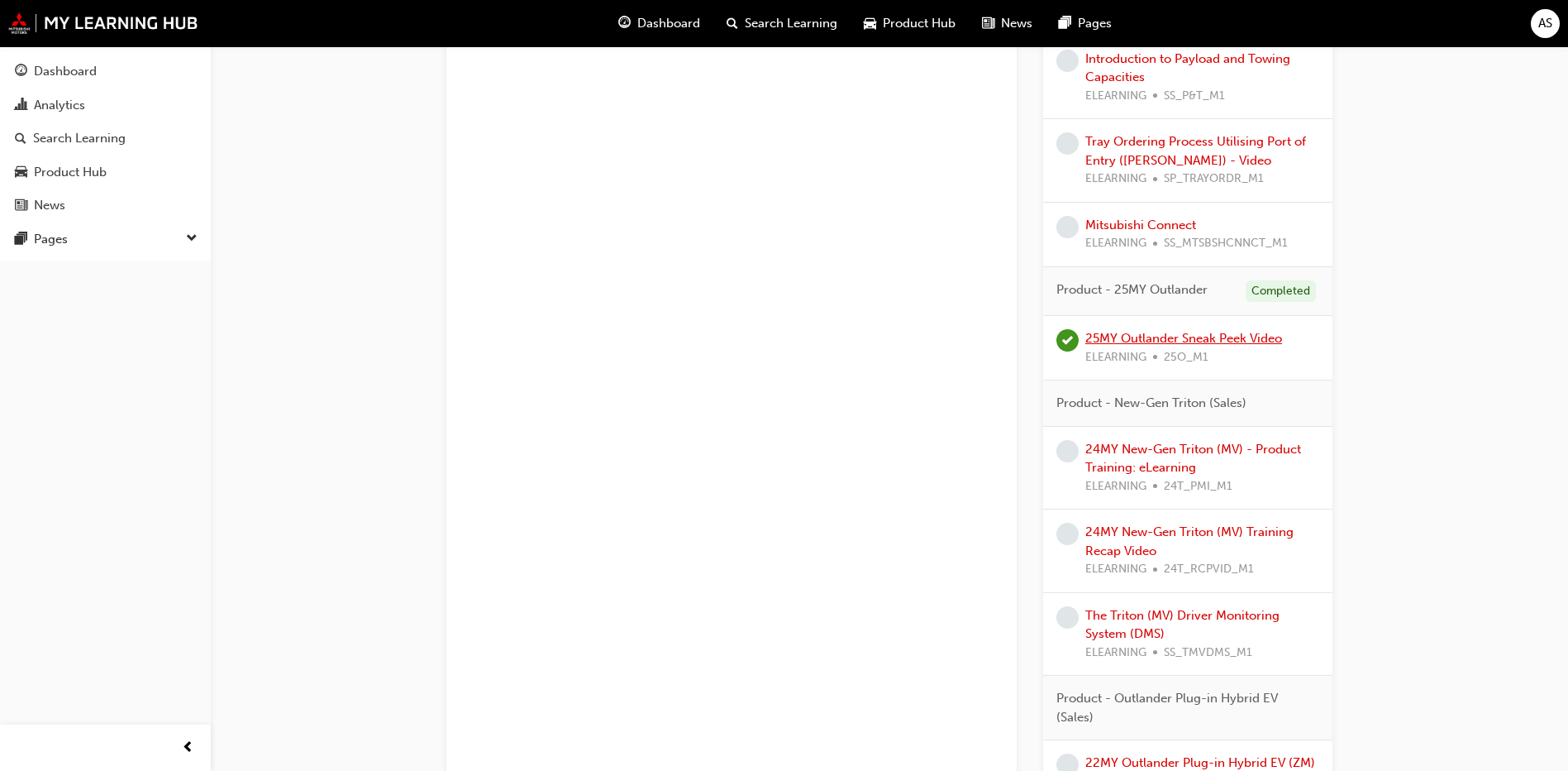
click at [1155, 340] on link "25MY Outlander Sneak Peek Video" at bounding box center [1184, 339] width 197 height 15
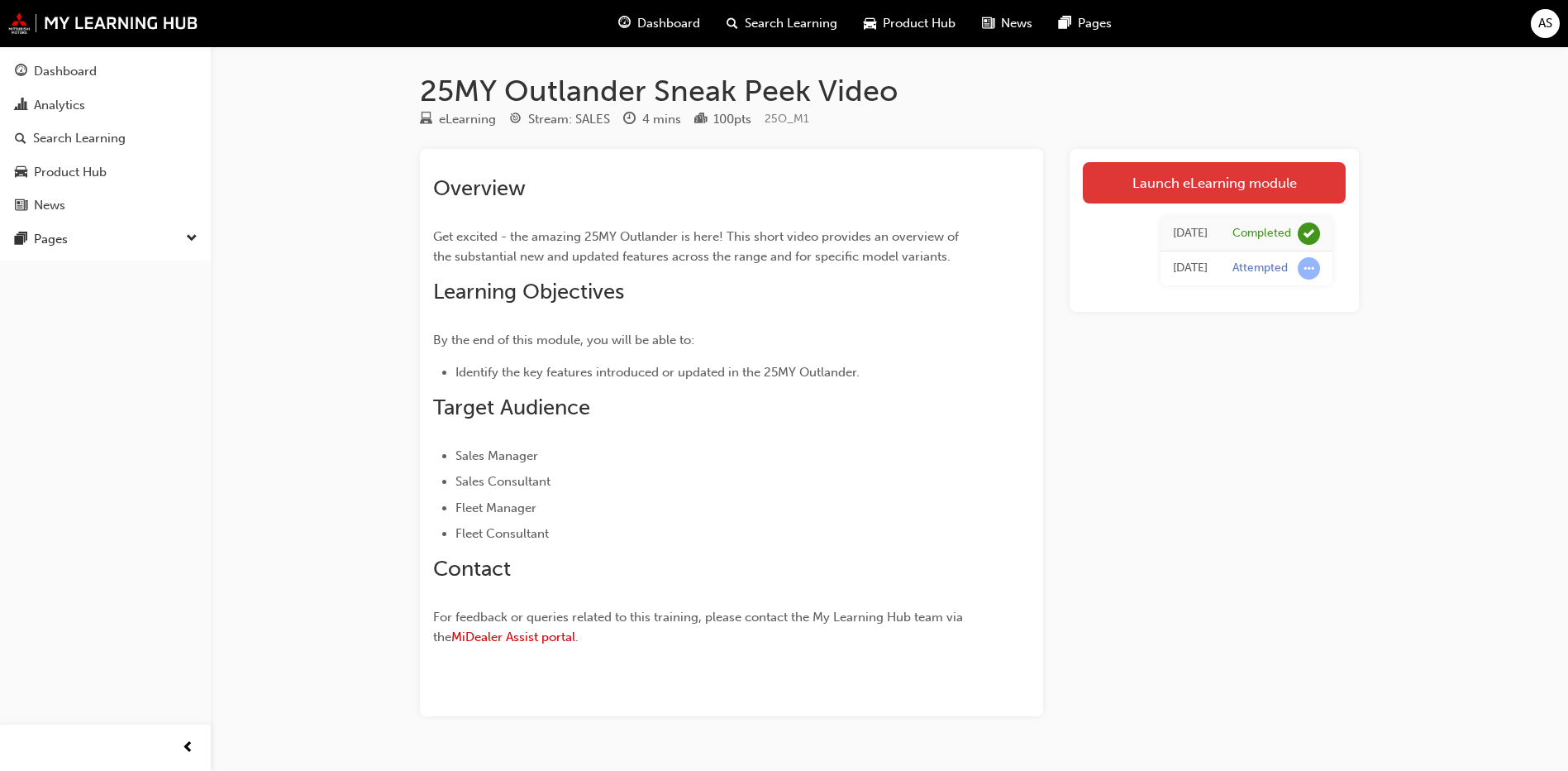
click at [1197, 163] on link "Launch eLearning module" at bounding box center [1214, 182] width 263 height 41
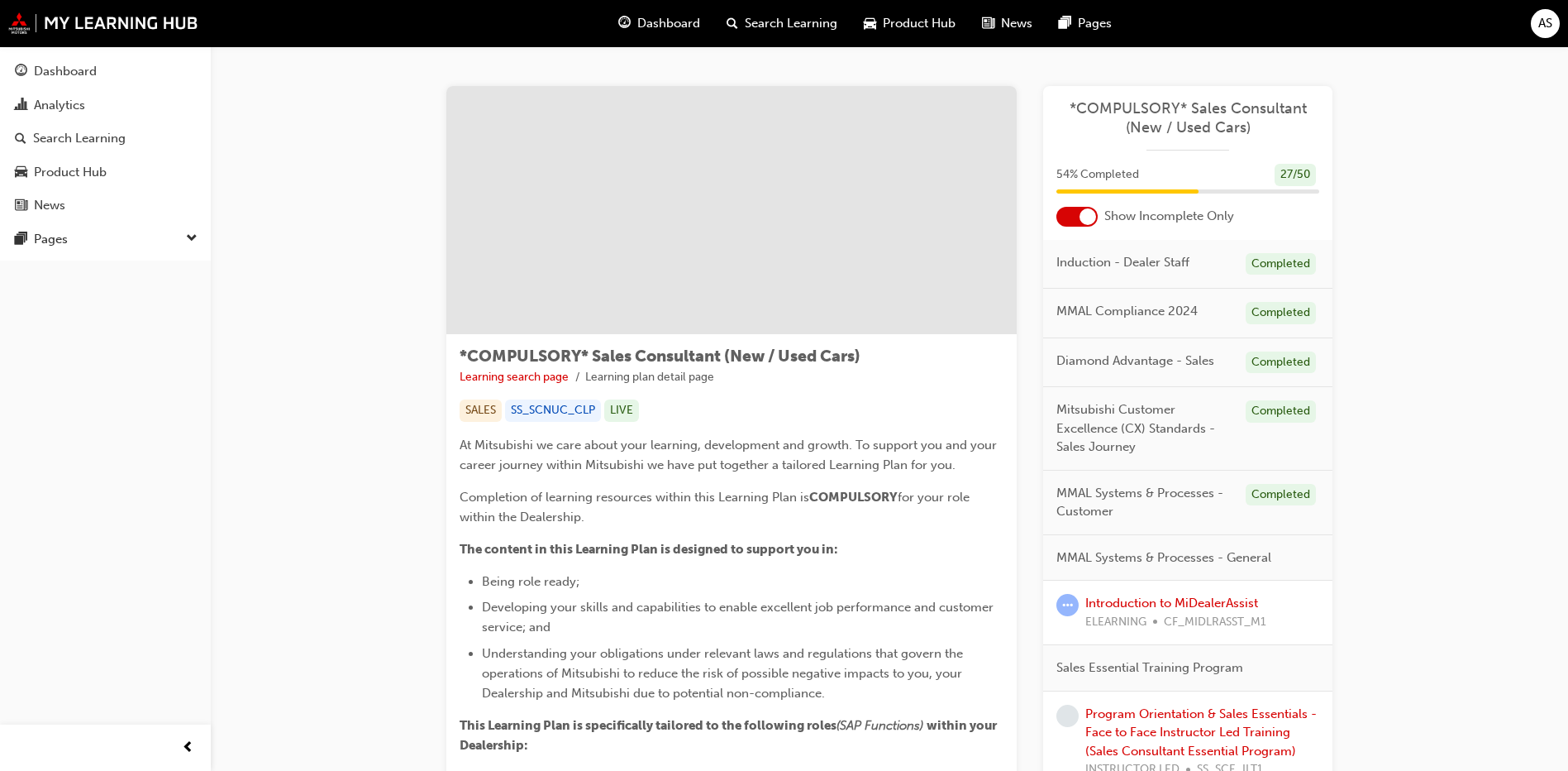
click at [1083, 219] on div at bounding box center [1088, 217] width 17 height 17
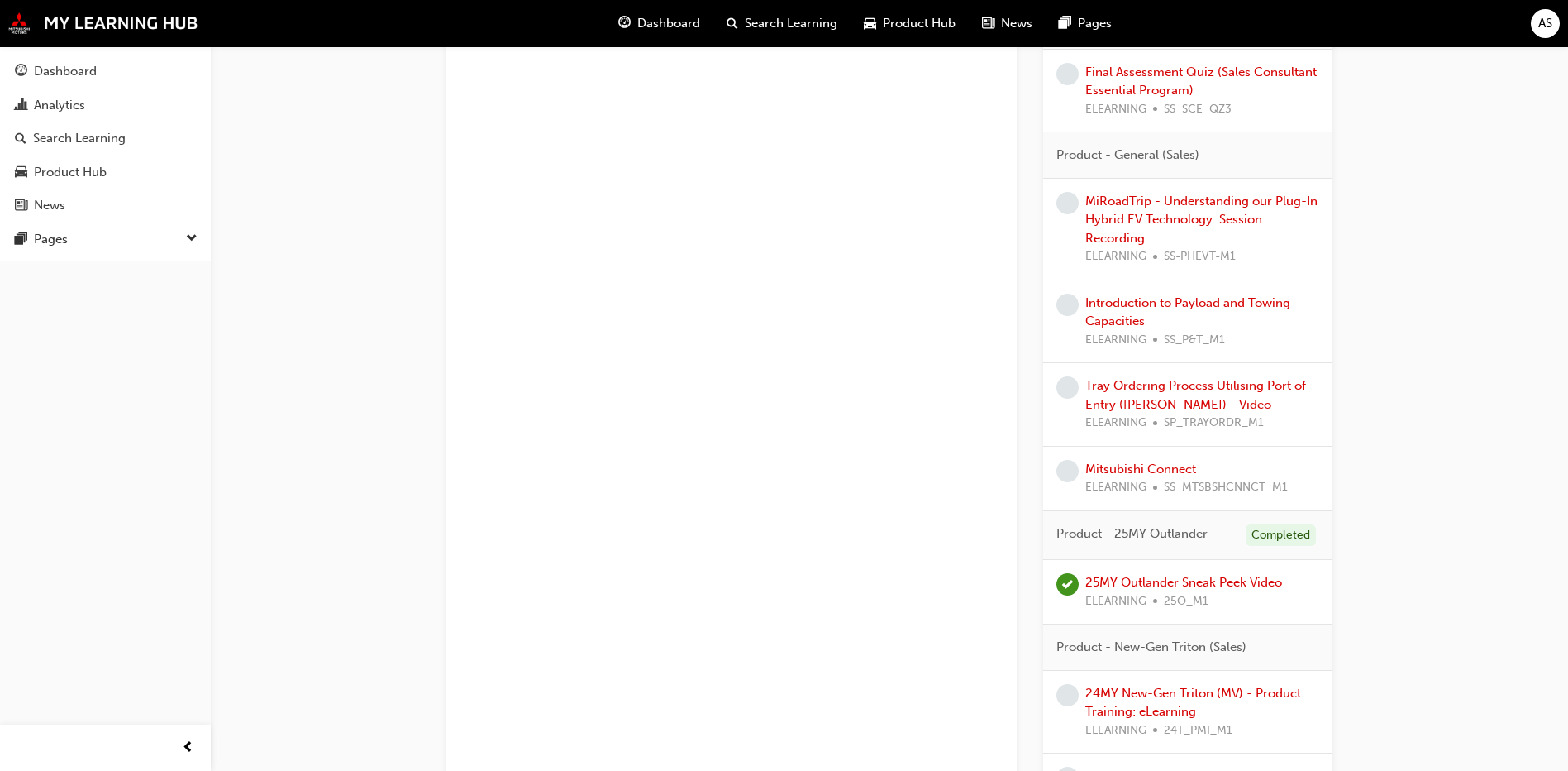
scroll to position [3640, 0]
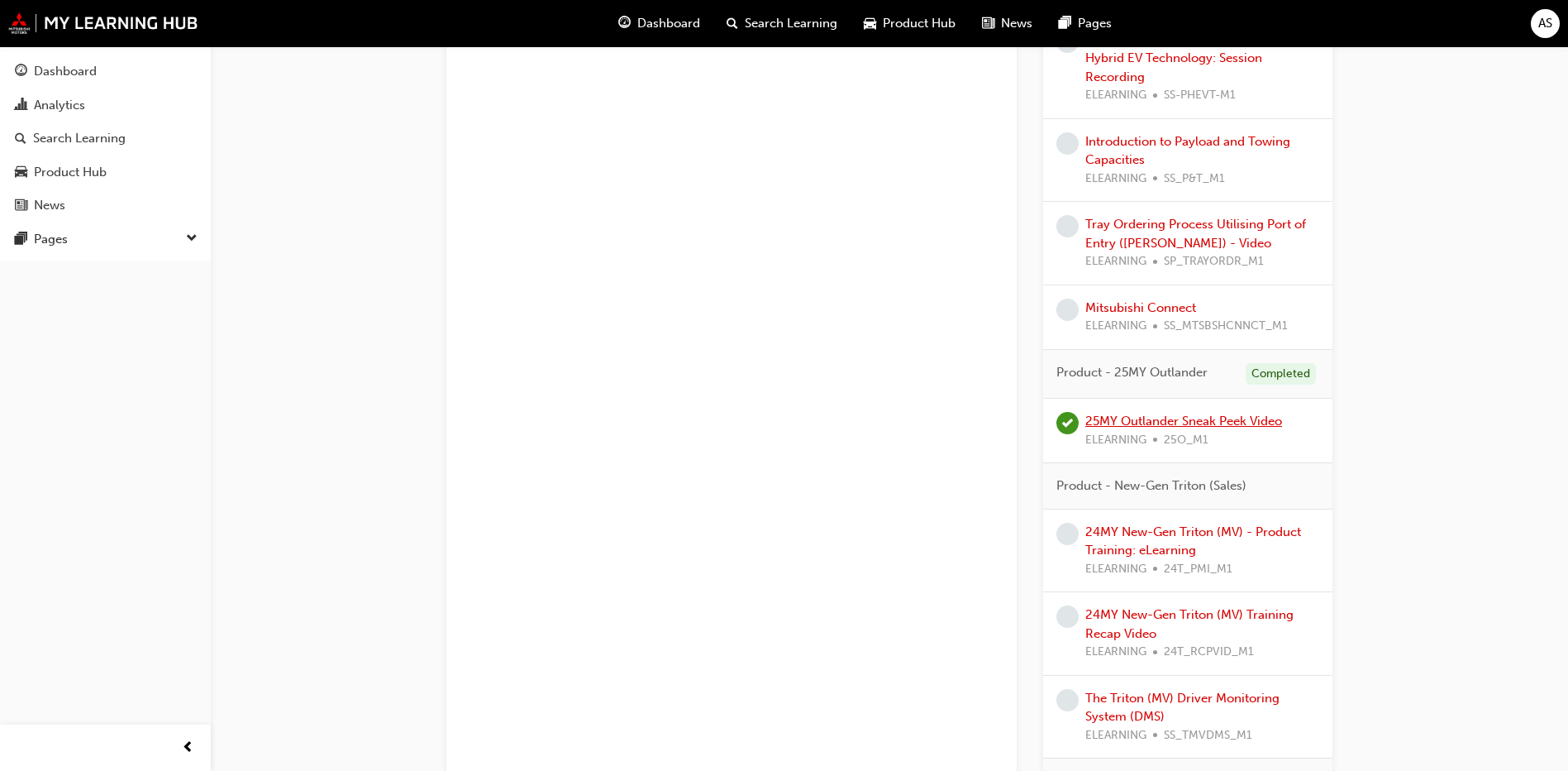
click at [1261, 424] on link "25MY Outlander Sneak Peek Video" at bounding box center [1184, 421] width 197 height 15
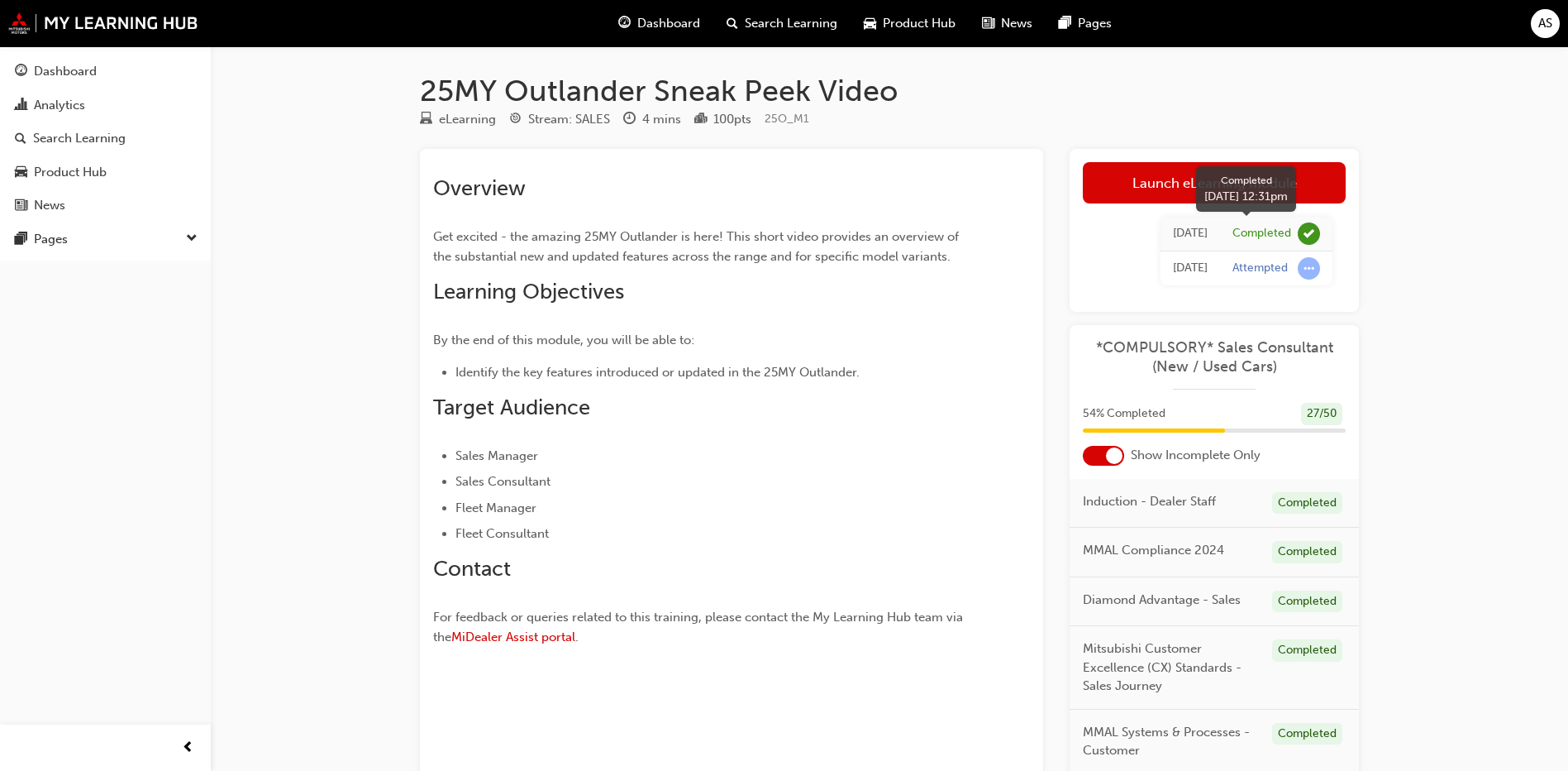
click at [1288, 234] on div "Completed" at bounding box center [1262, 233] width 59 height 16
click at [1217, 239] on td "[DATE]" at bounding box center [1190, 233] width 60 height 35
click at [1171, 241] on td "[DATE]" at bounding box center [1190, 233] width 60 height 35
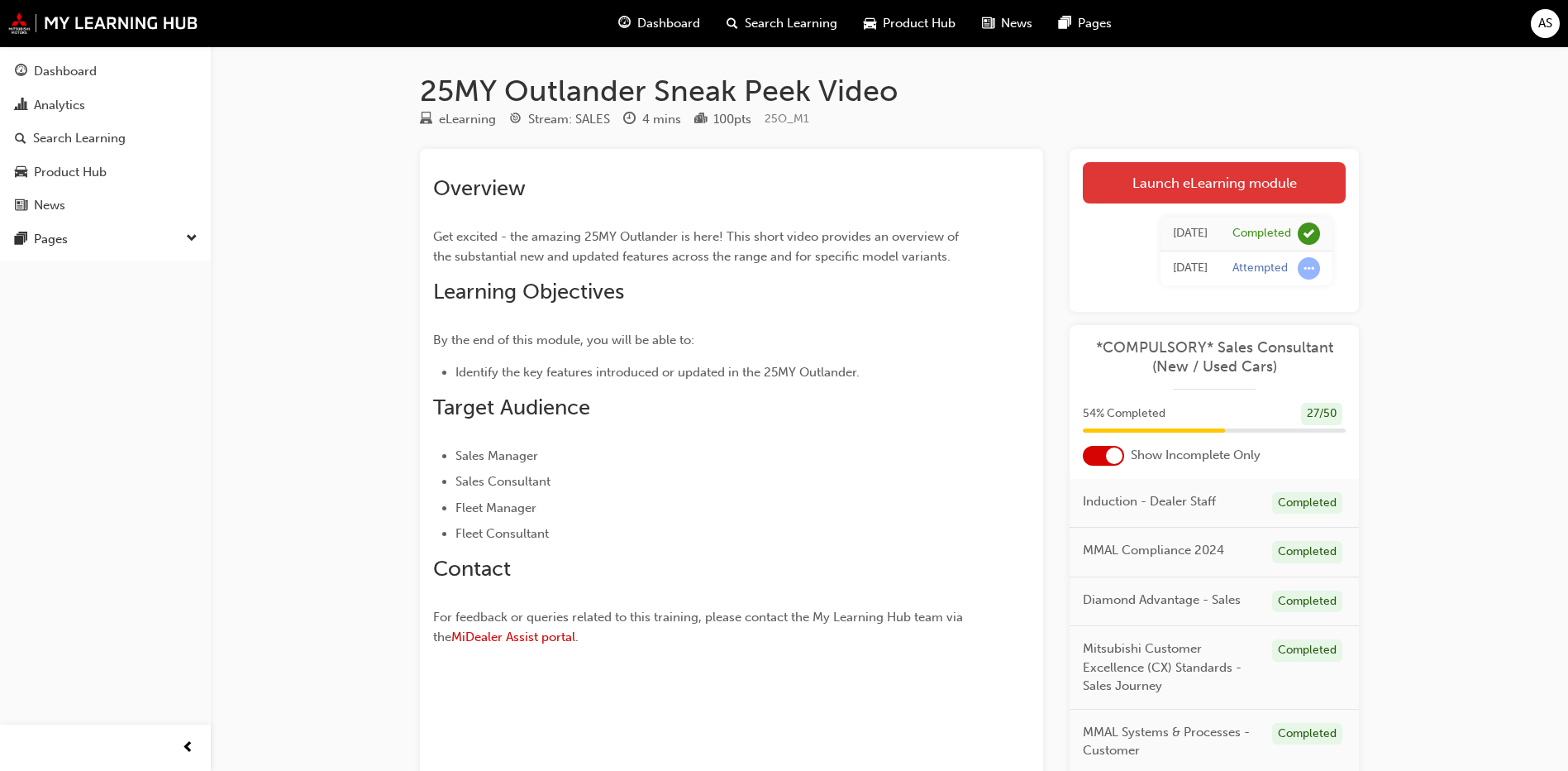
click at [1168, 190] on link "Launch eLearning module" at bounding box center [1214, 182] width 263 height 41
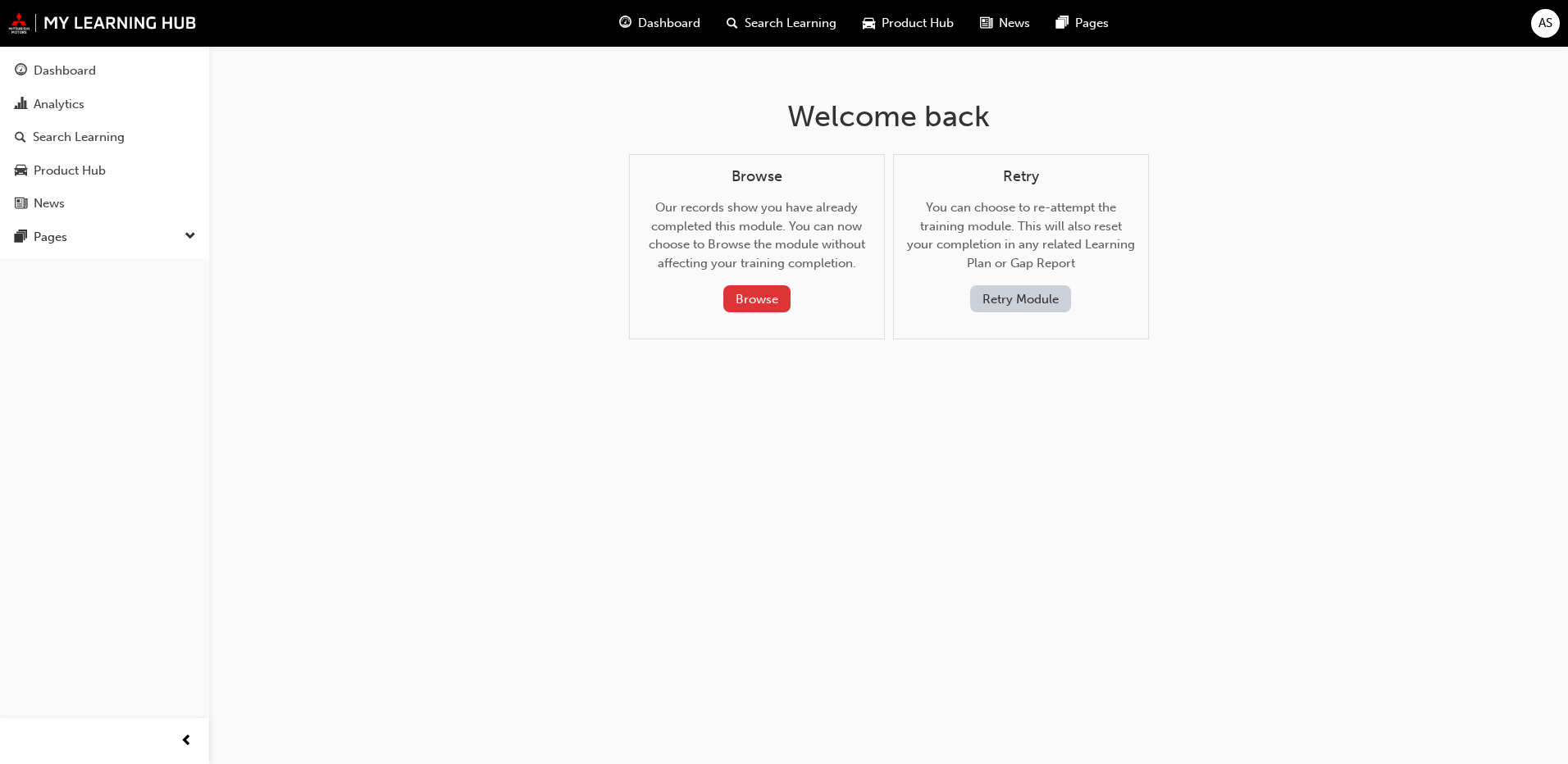
click at [765, 308] on button "Browse" at bounding box center [757, 299] width 68 height 27
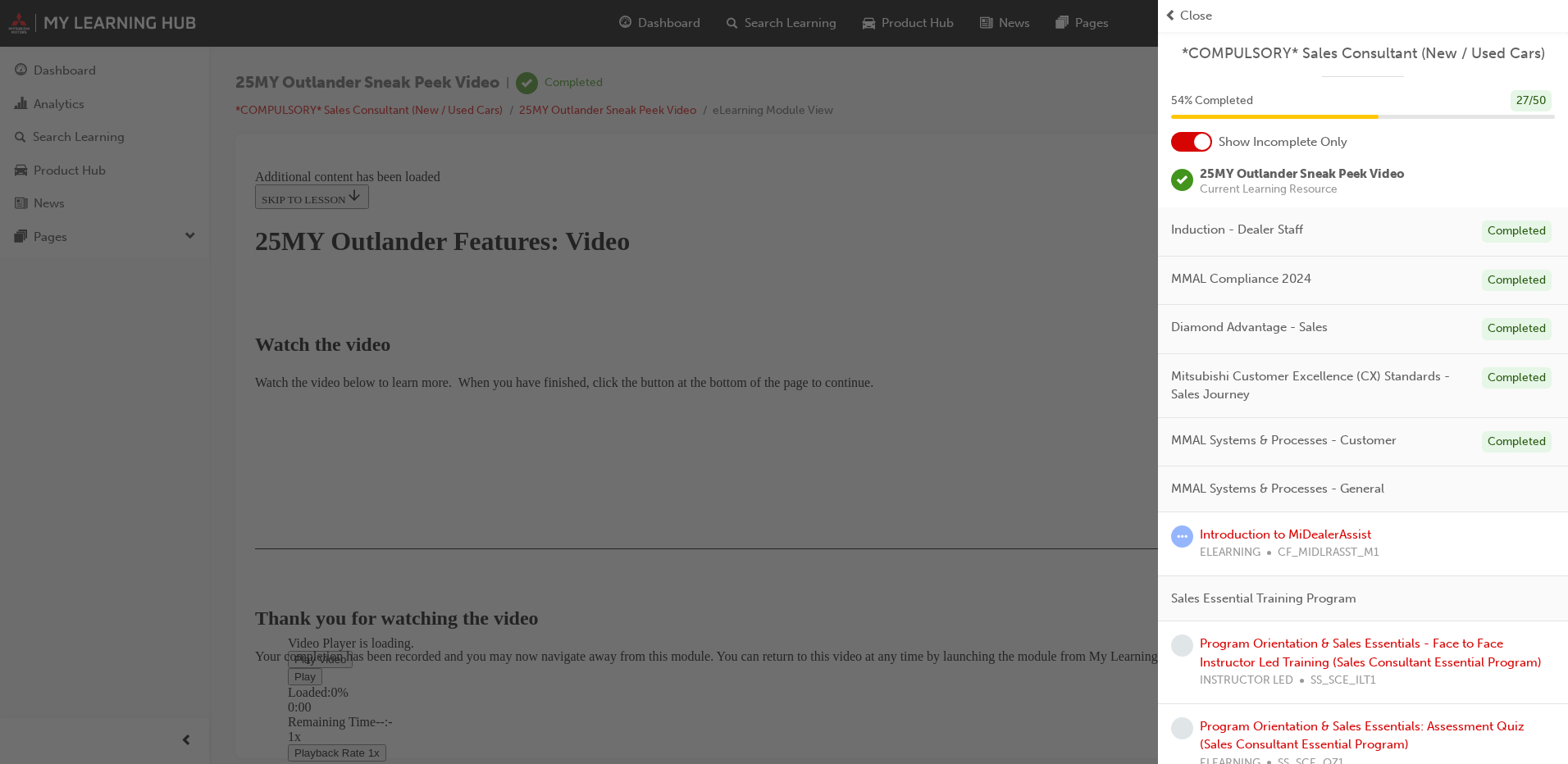
click at [1165, 16] on span "prev-icon" at bounding box center [1170, 16] width 13 height 19
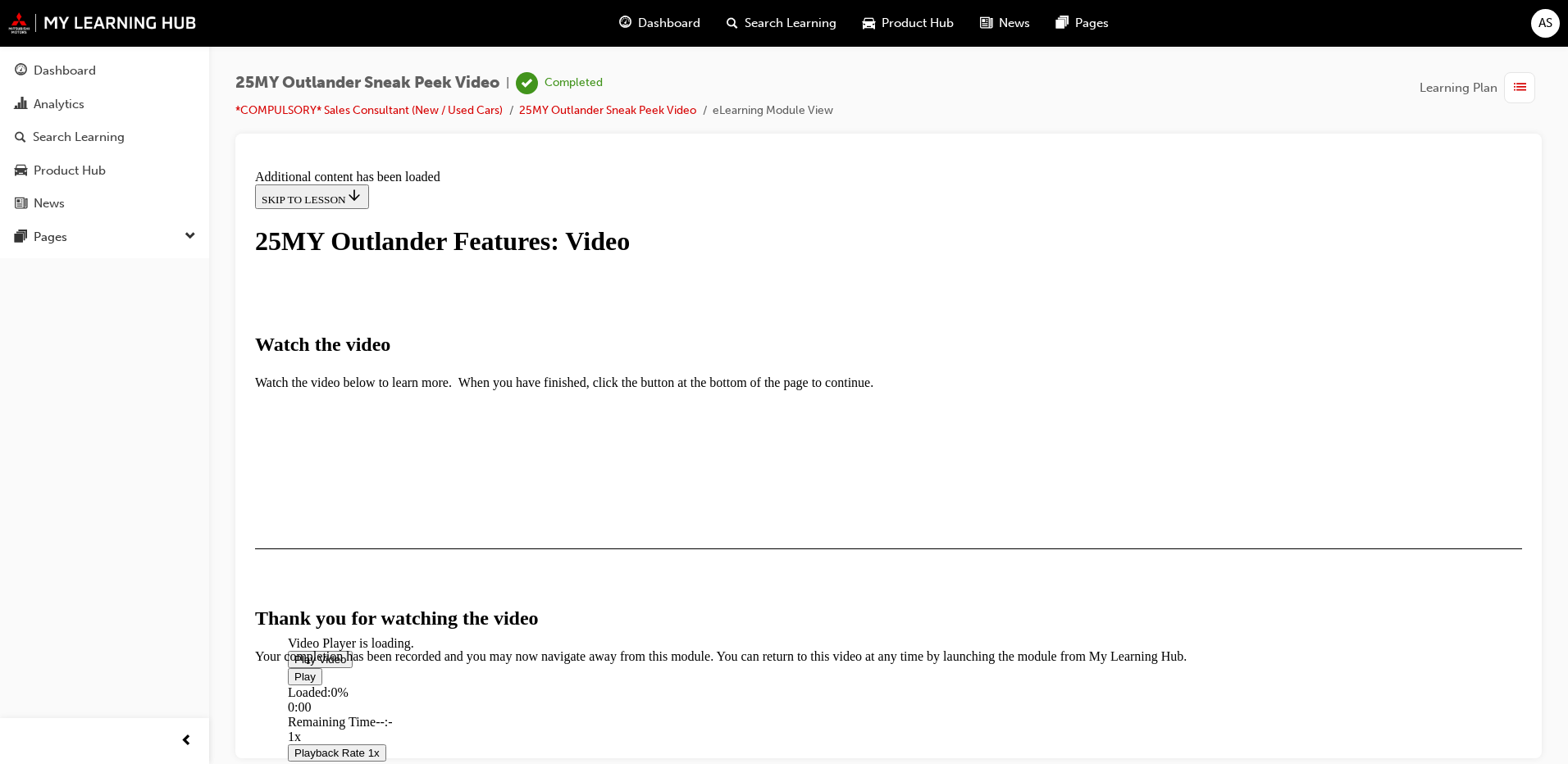
click at [294, 652] on span "Video player" at bounding box center [294, 658] width 0 height 13
click at [529, 685] on div "Loaded : 99.98% 0:13 0:03" at bounding box center [1075, 706] width 1575 height 44
click at [386, 758] on button "Playback Rate 1x" at bounding box center [337, 767] width 99 height 18
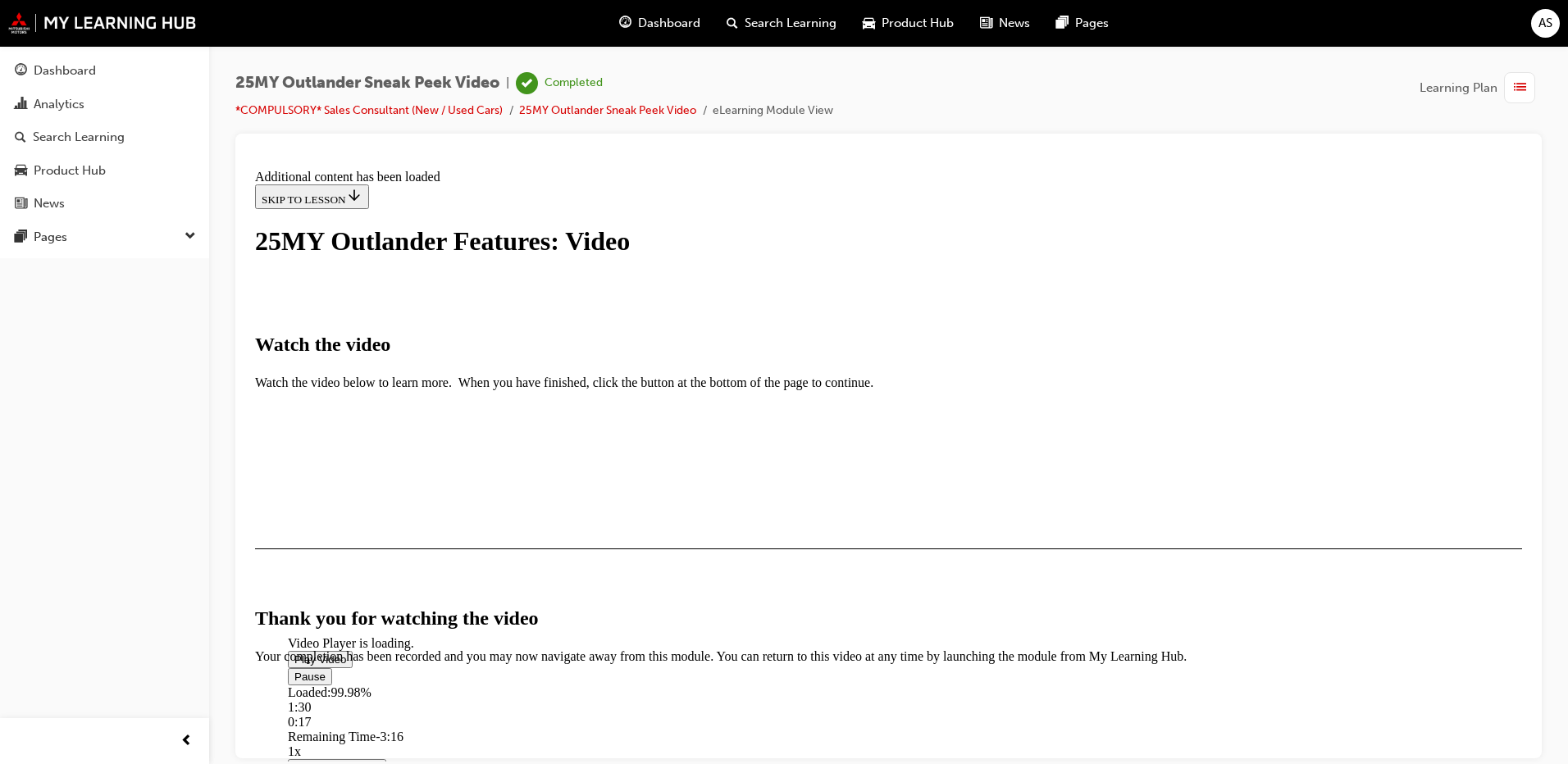
scroll to position [18, 0]
click at [907, 699] on div "2:35" at bounding box center [1075, 706] width 1575 height 15
click at [941, 685] on div "Loaded : 99.98% 2:48 2:37" at bounding box center [1075, 706] width 1575 height 44
